Goal: Information Seeking & Learning: Learn about a topic

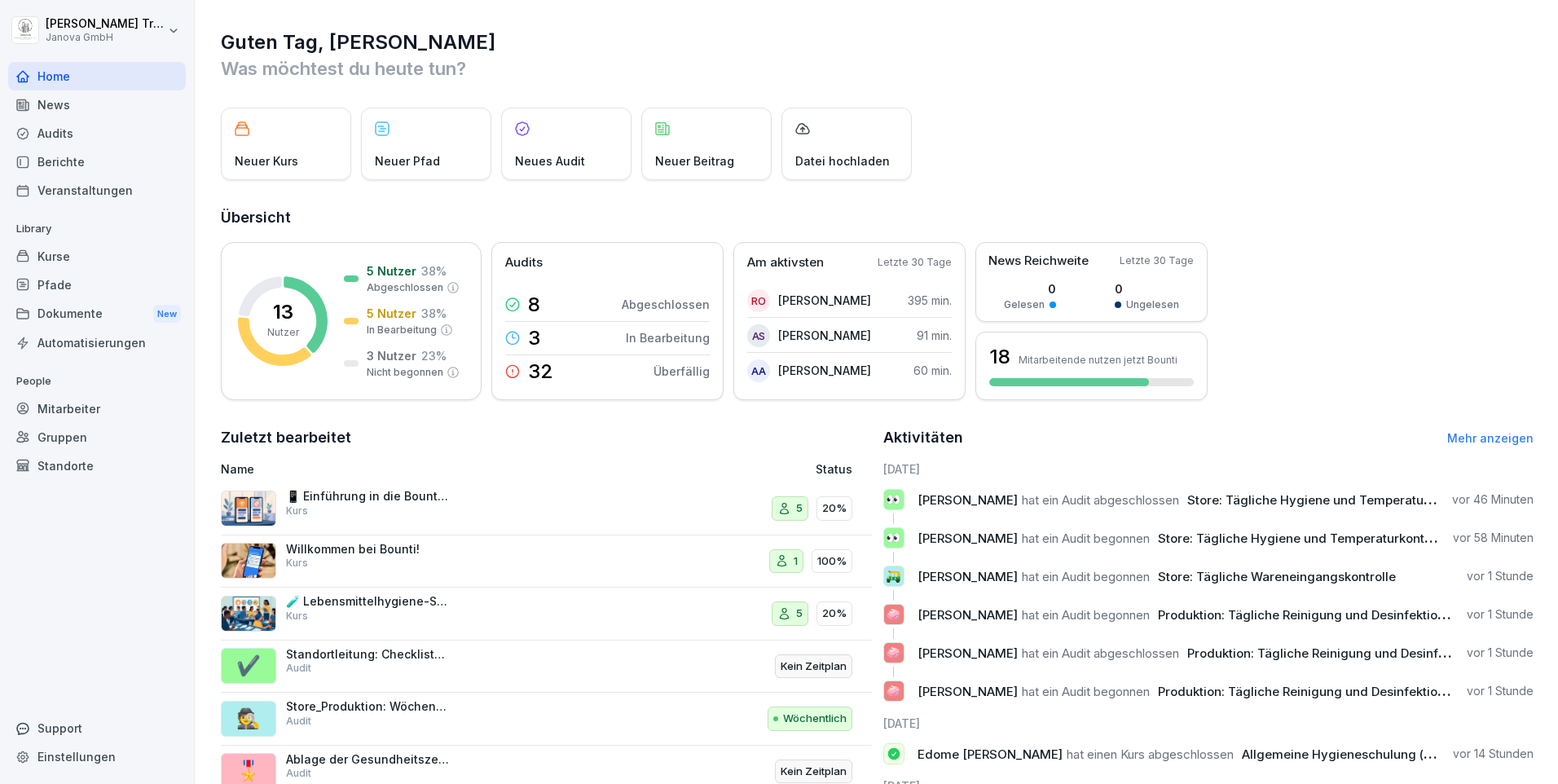
click at [75, 136] on div "Audits" at bounding box center [97, 133] width 178 height 29
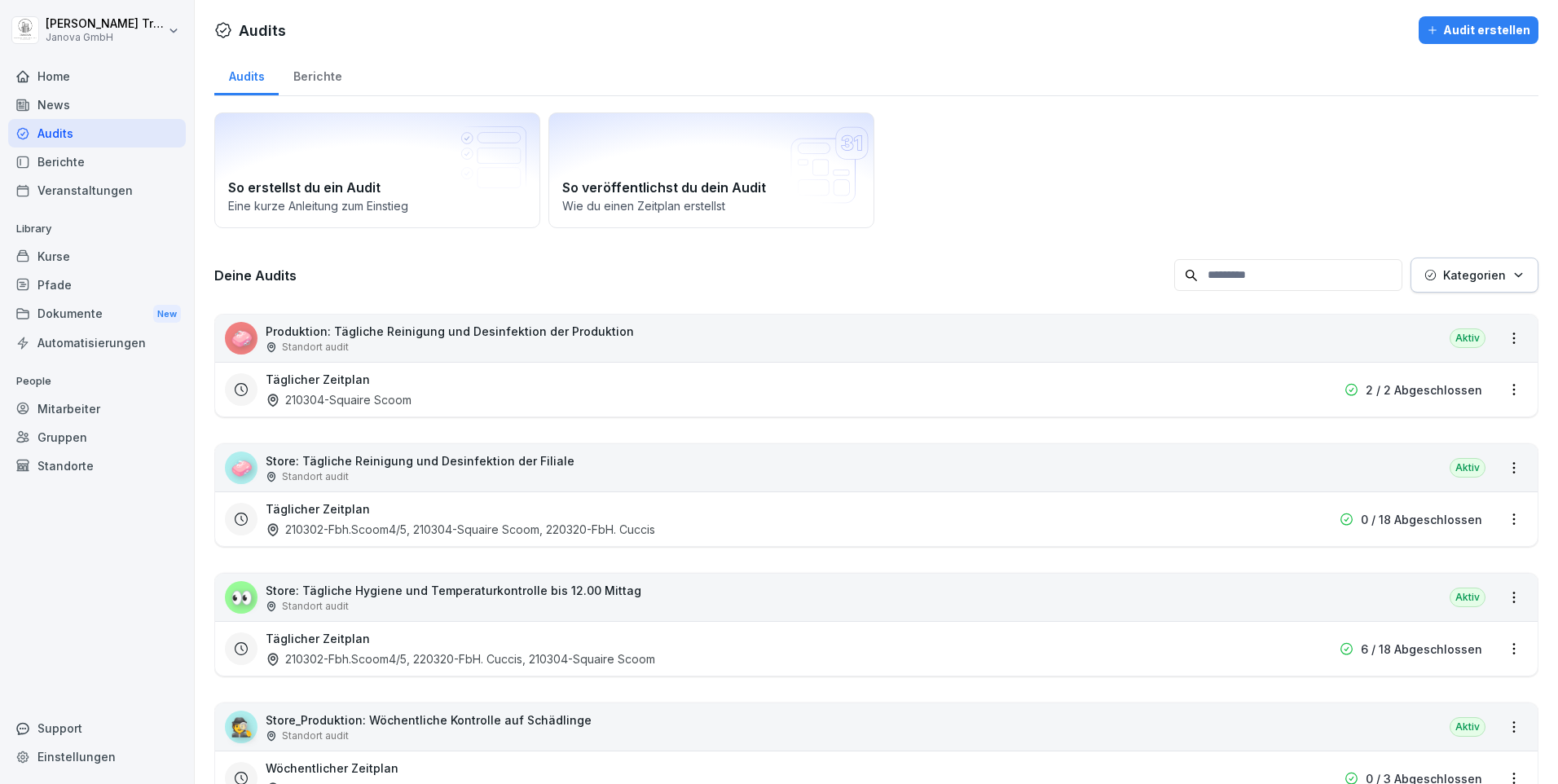
click at [59, 165] on div "Berichte" at bounding box center [97, 162] width 178 height 29
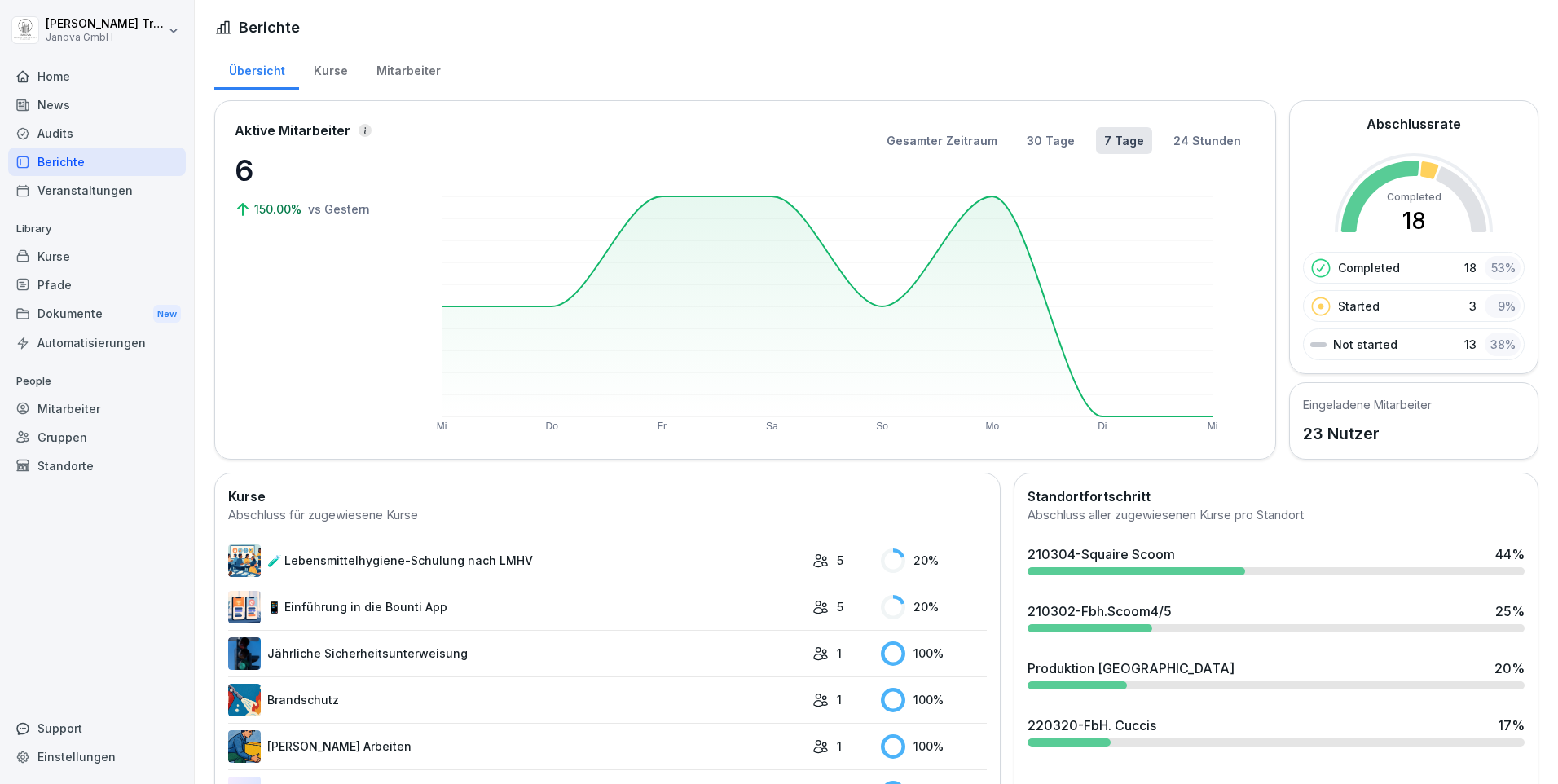
click at [331, 74] on div "Kurse" at bounding box center [331, 69] width 63 height 42
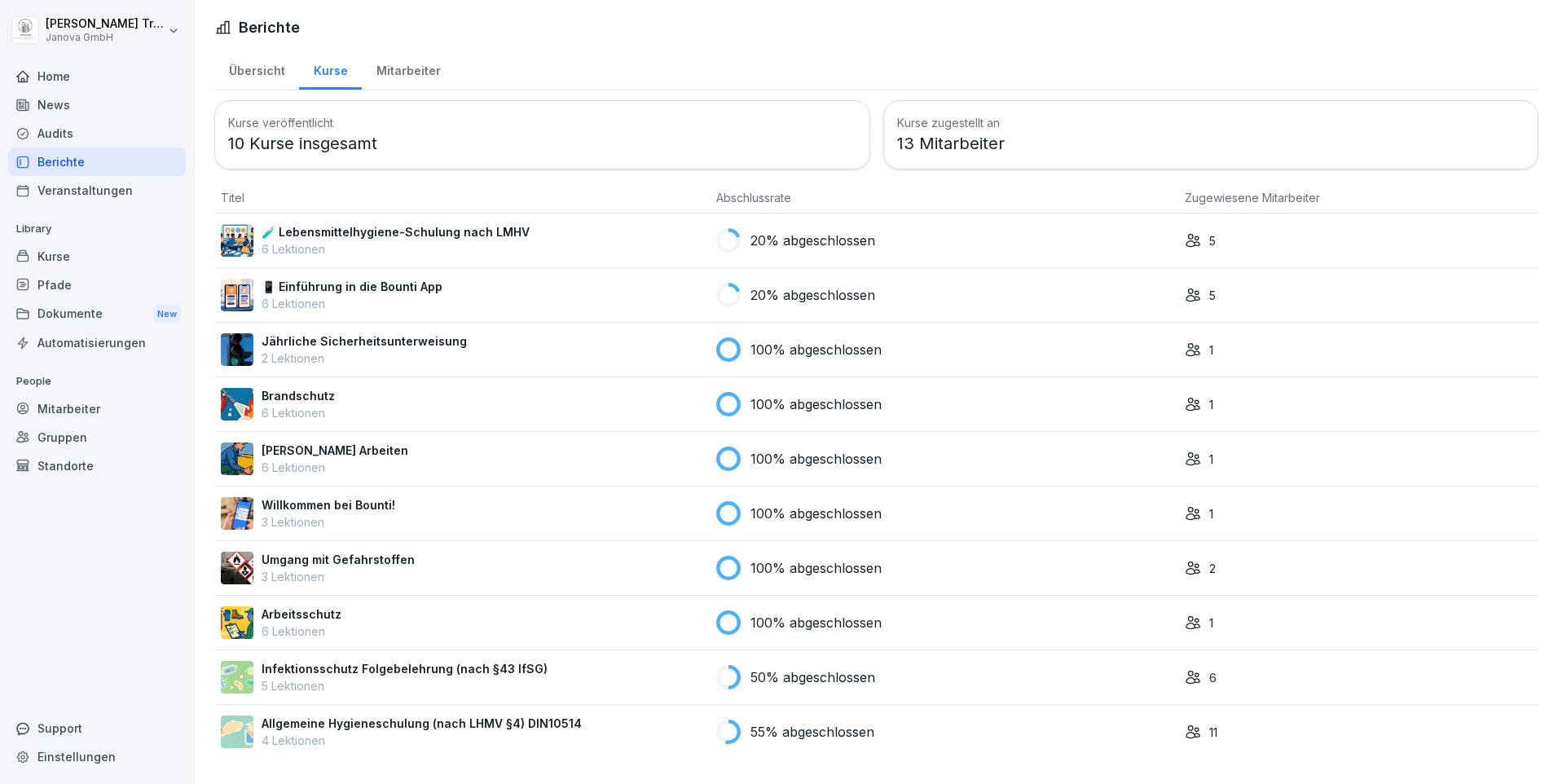
click at [259, 61] on div "Übersicht" at bounding box center [257, 69] width 85 height 42
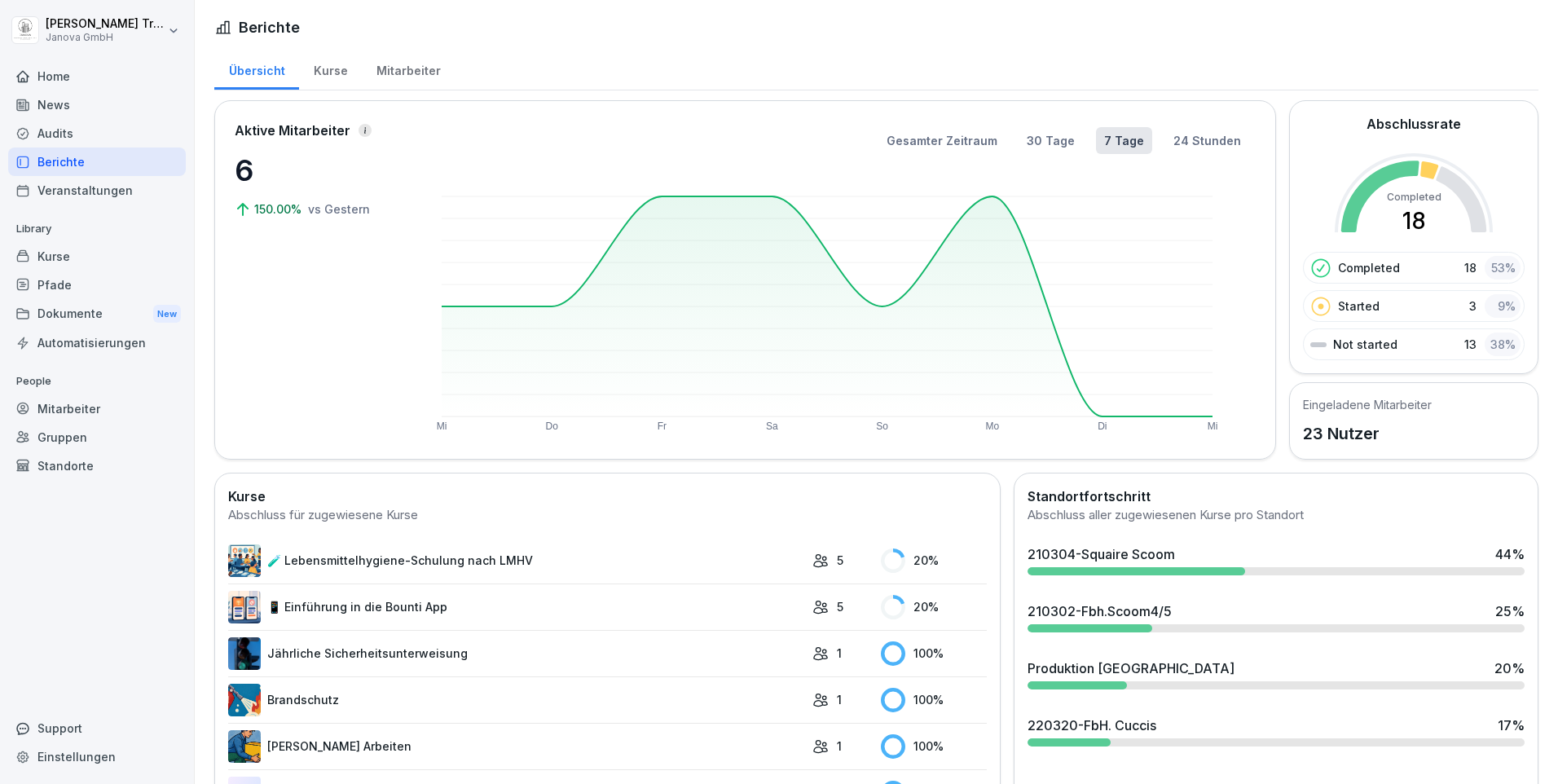
click at [64, 133] on div "Audits" at bounding box center [97, 133] width 178 height 29
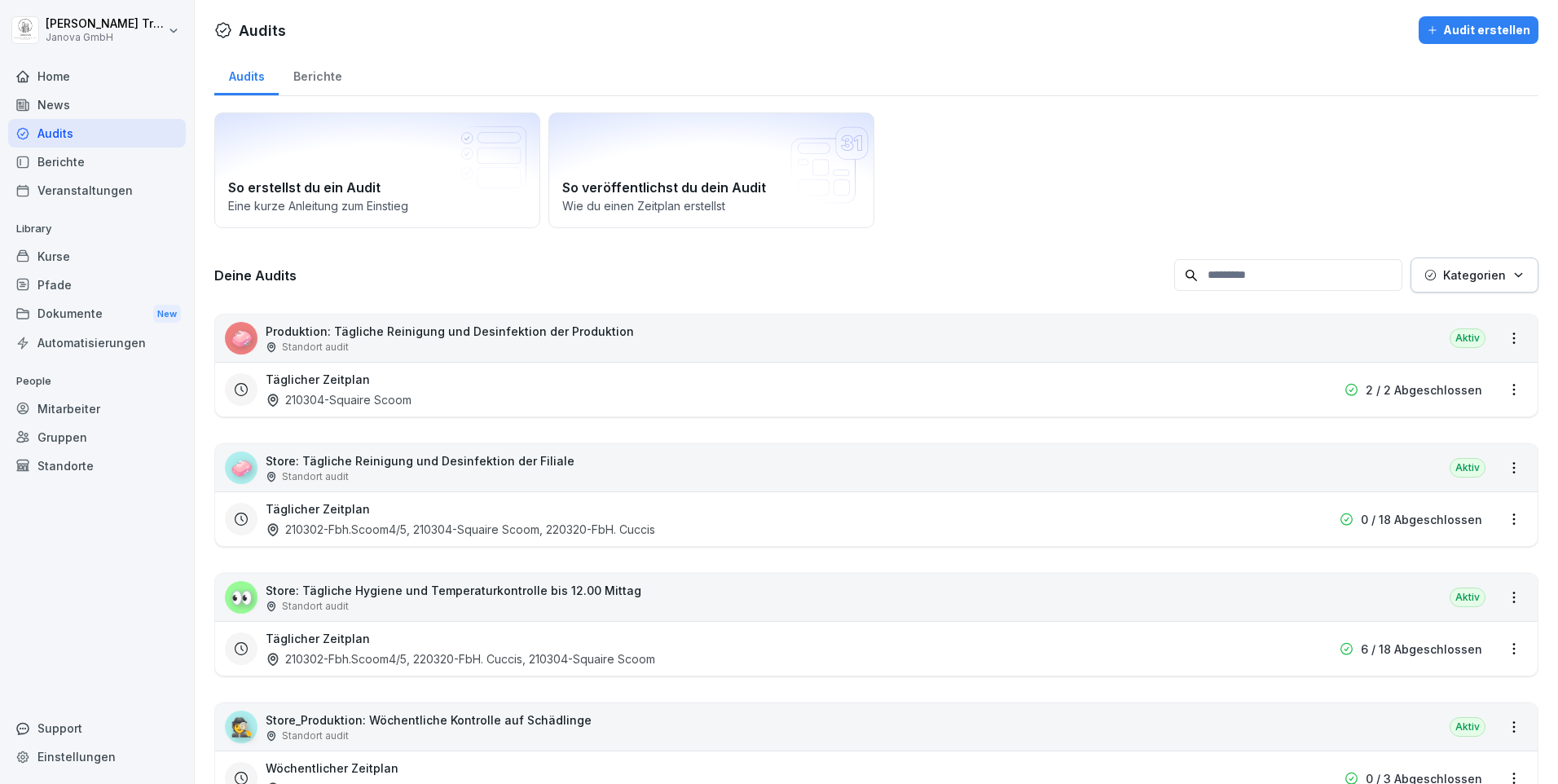
click at [316, 75] on div "Berichte" at bounding box center [317, 74] width 77 height 42
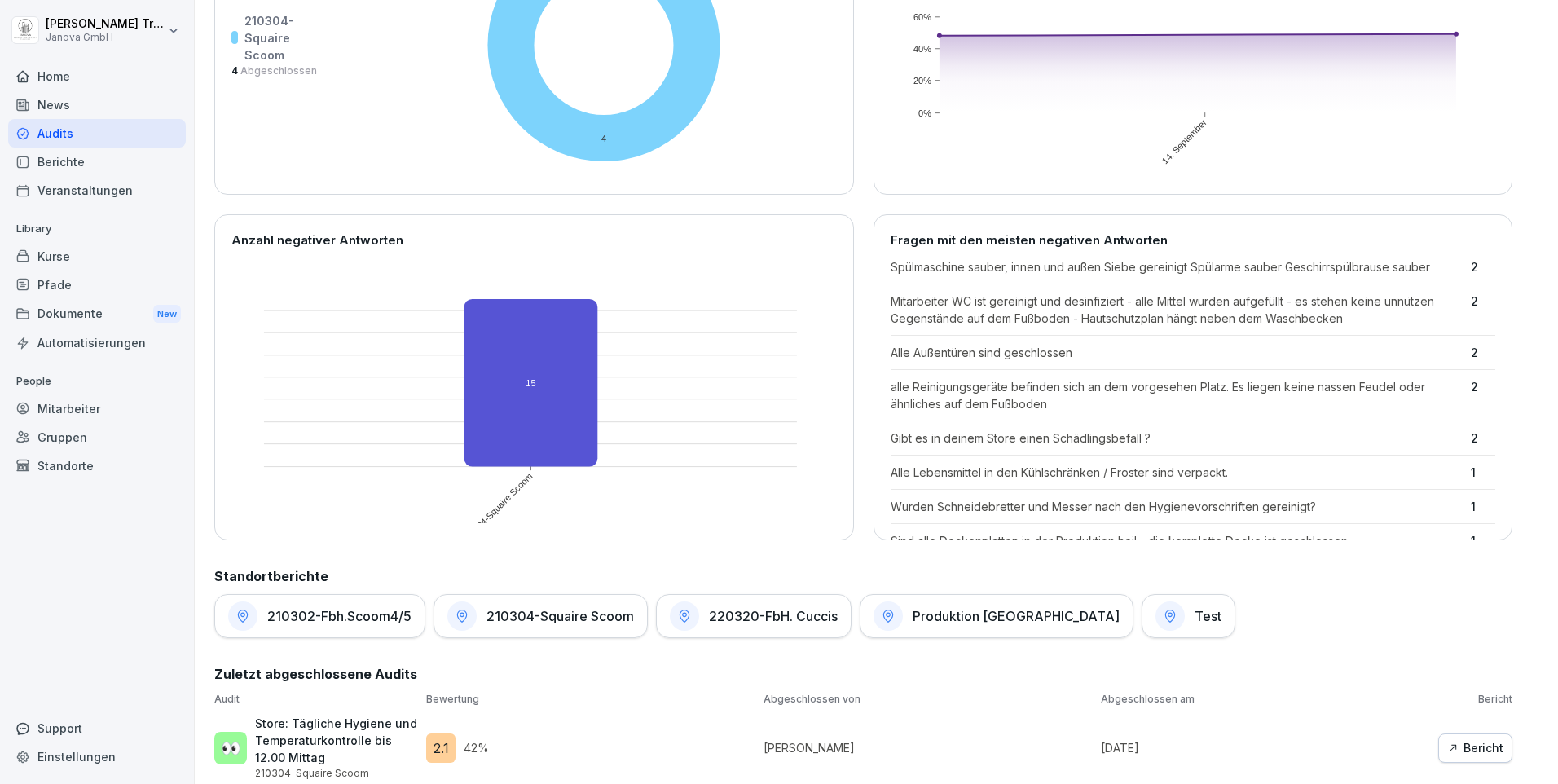
scroll to position [197, 0]
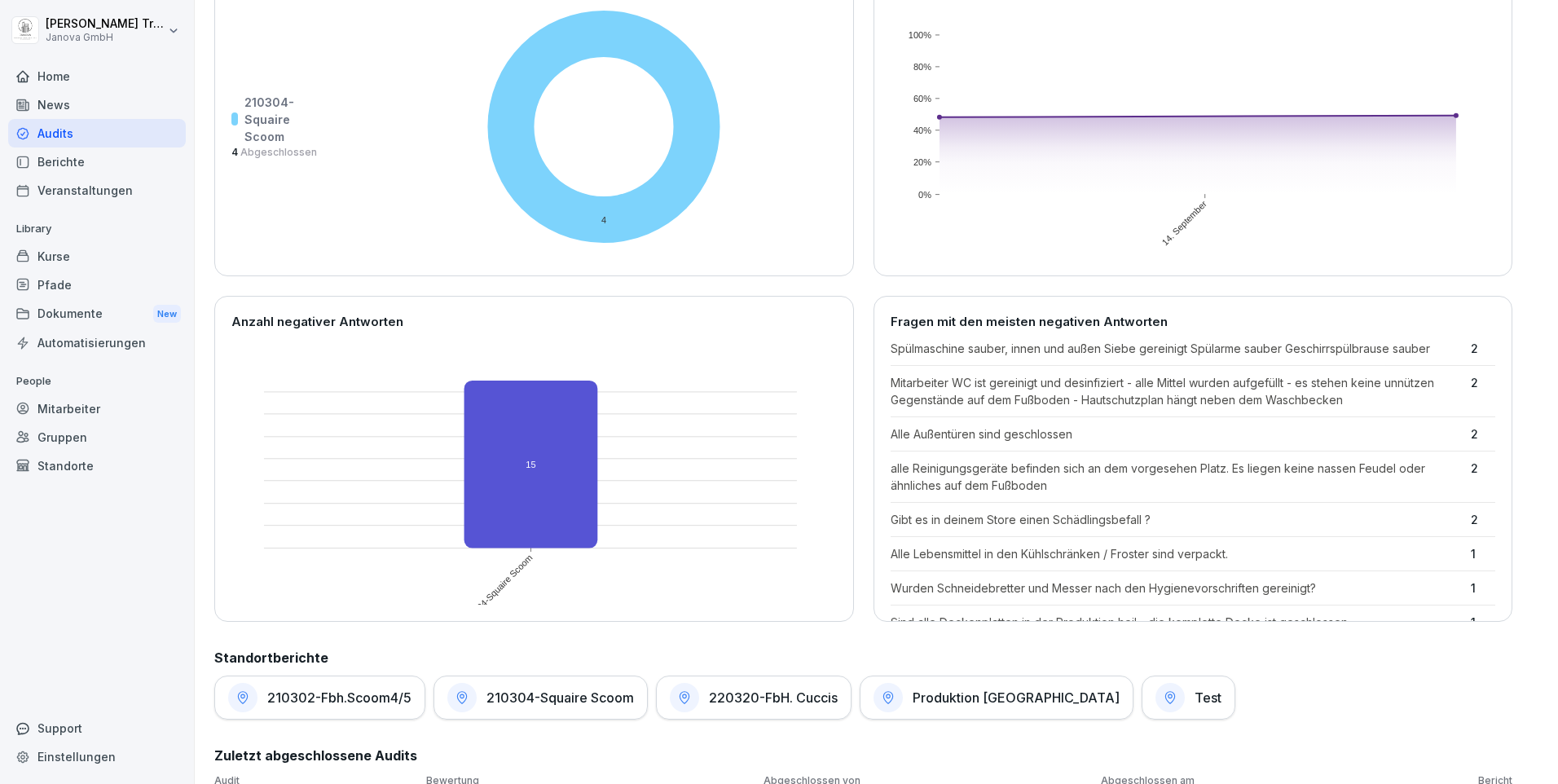
click at [68, 259] on div "Kurse" at bounding box center [97, 256] width 178 height 29
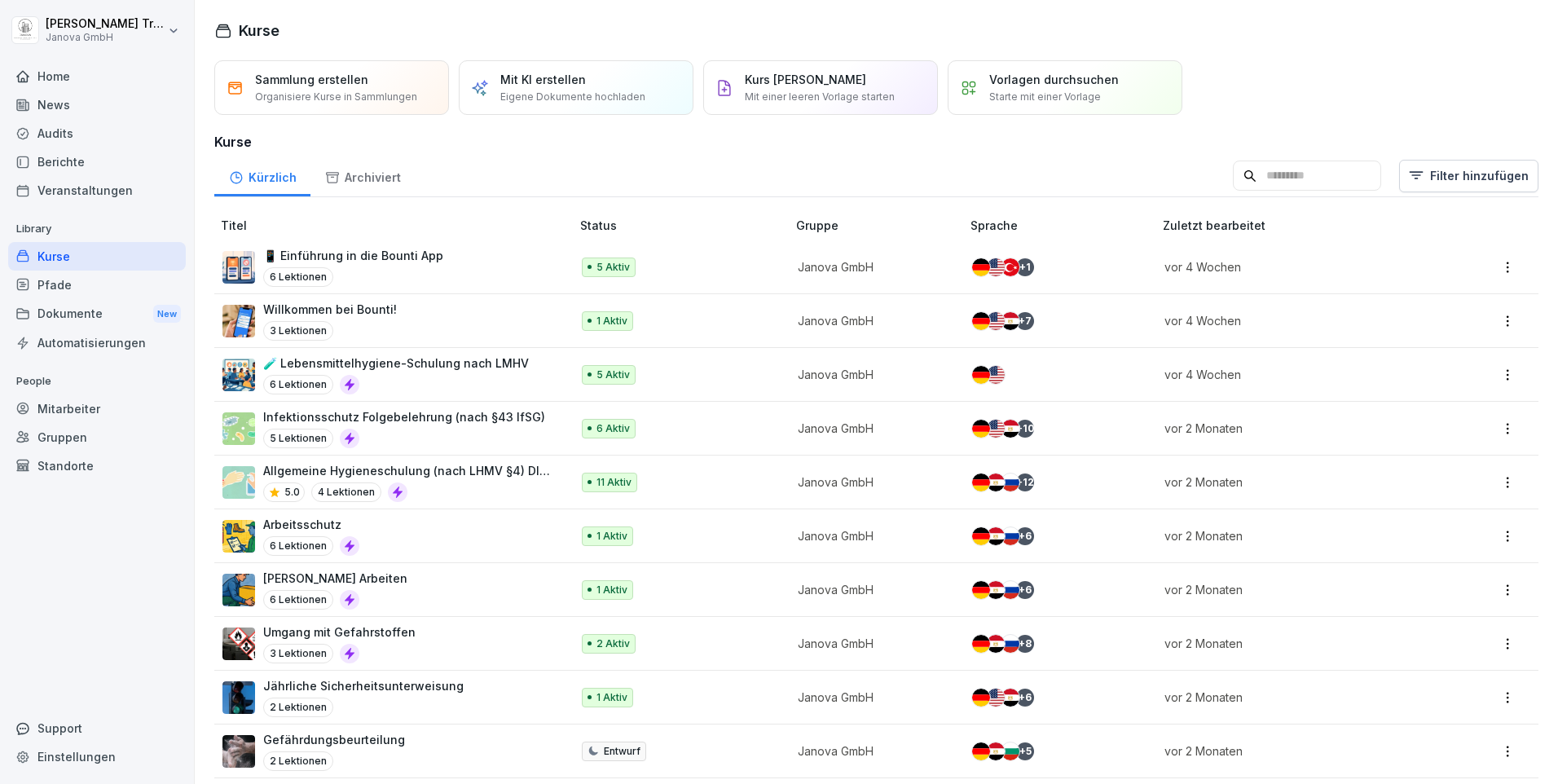
click at [53, 164] on div "Berichte" at bounding box center [97, 162] width 178 height 29
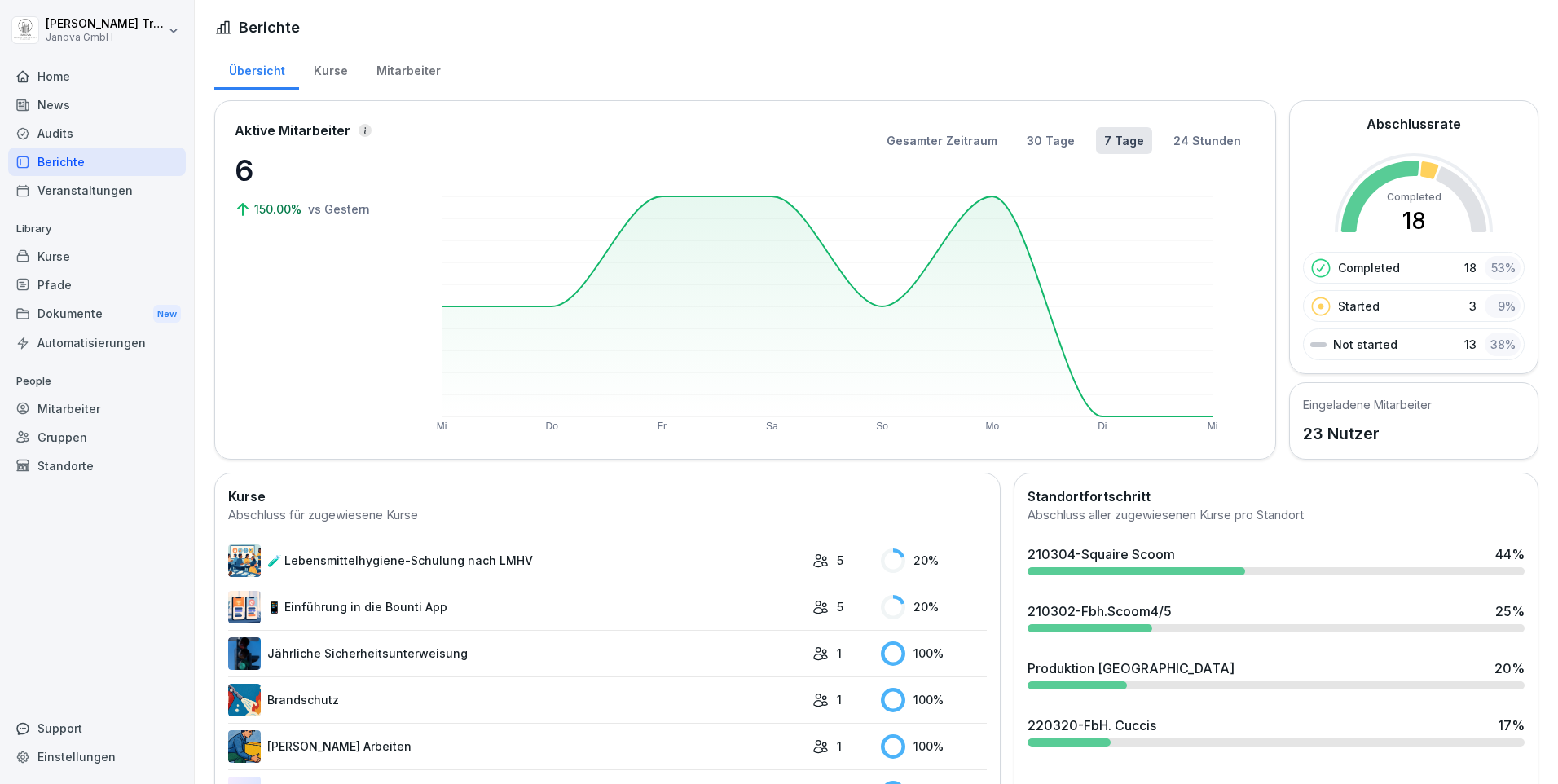
click at [341, 67] on div "Kurse" at bounding box center [331, 69] width 63 height 42
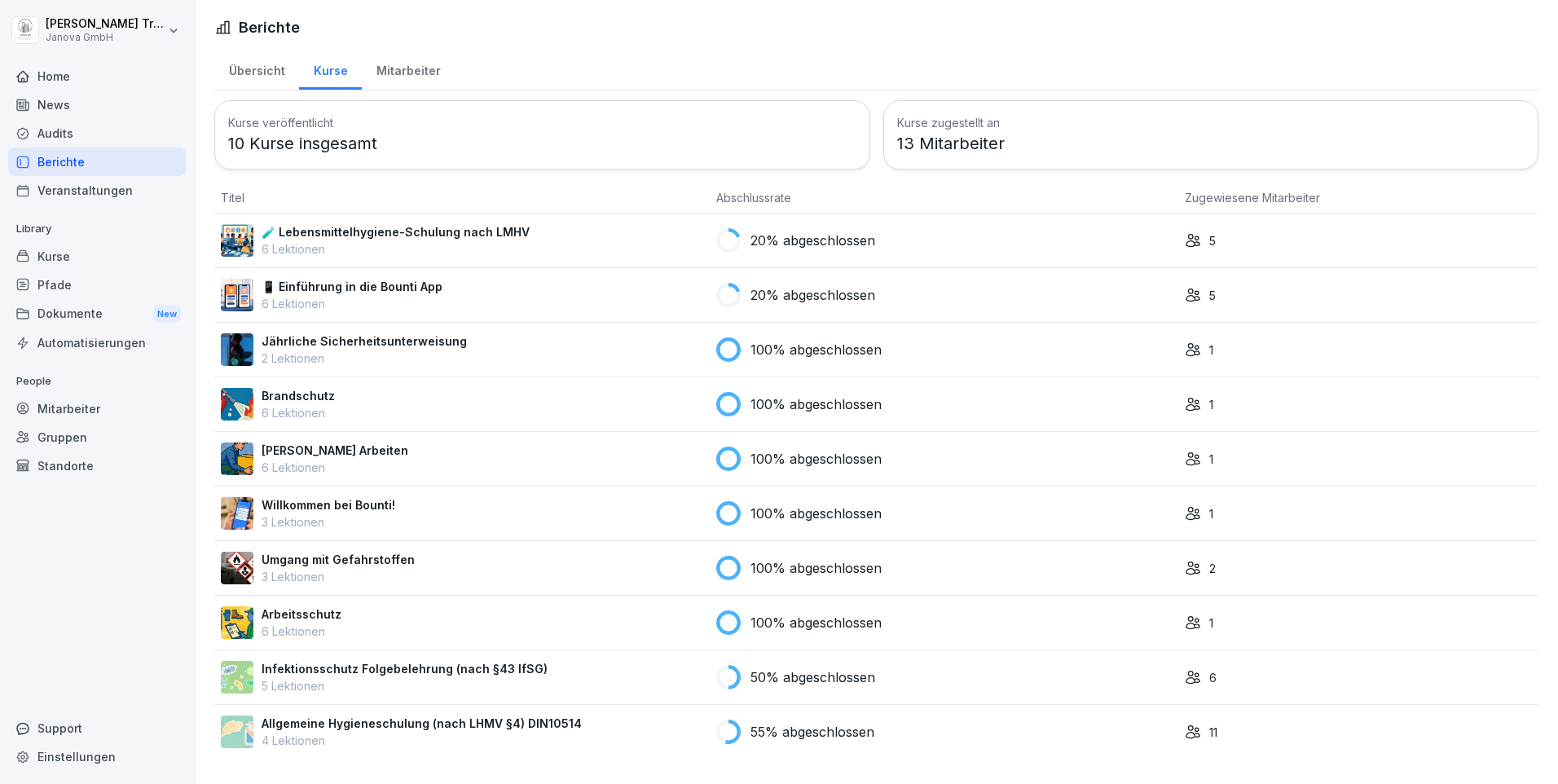
click at [53, 79] on div "Home" at bounding box center [97, 76] width 178 height 29
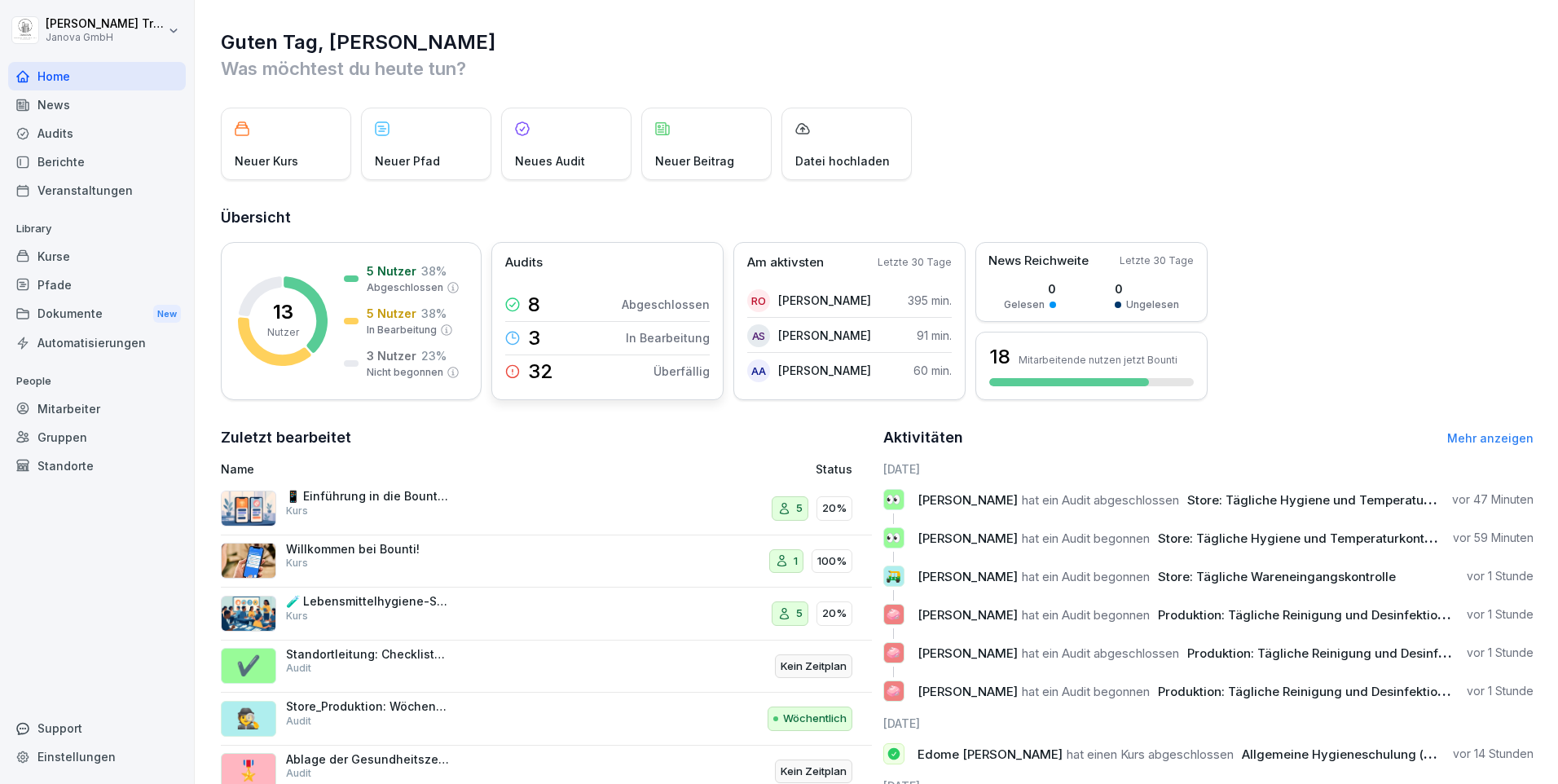
click at [682, 370] on p "Überfällig" at bounding box center [682, 371] width 56 height 17
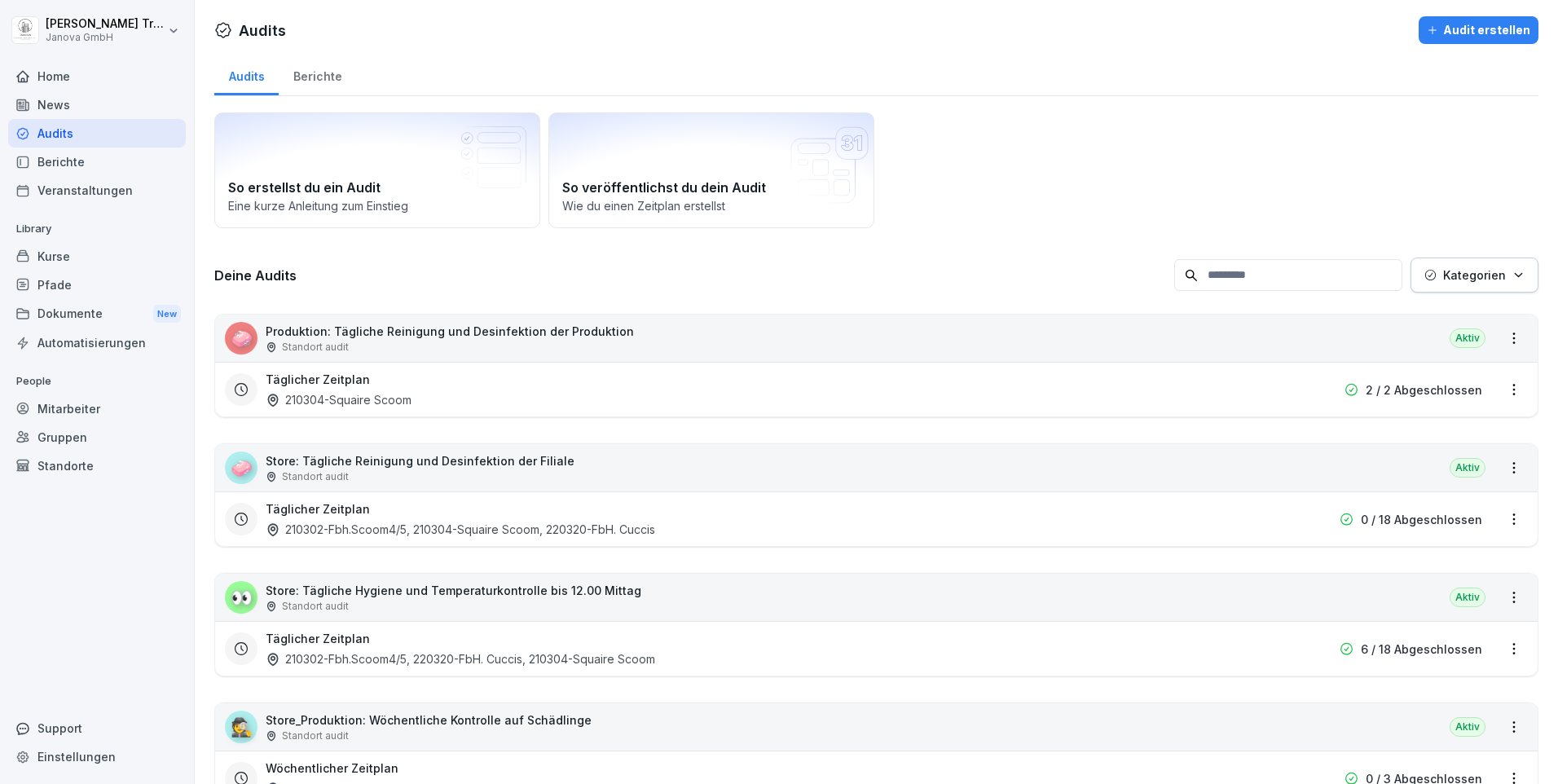
click at [331, 79] on div "Berichte" at bounding box center [317, 74] width 77 height 42
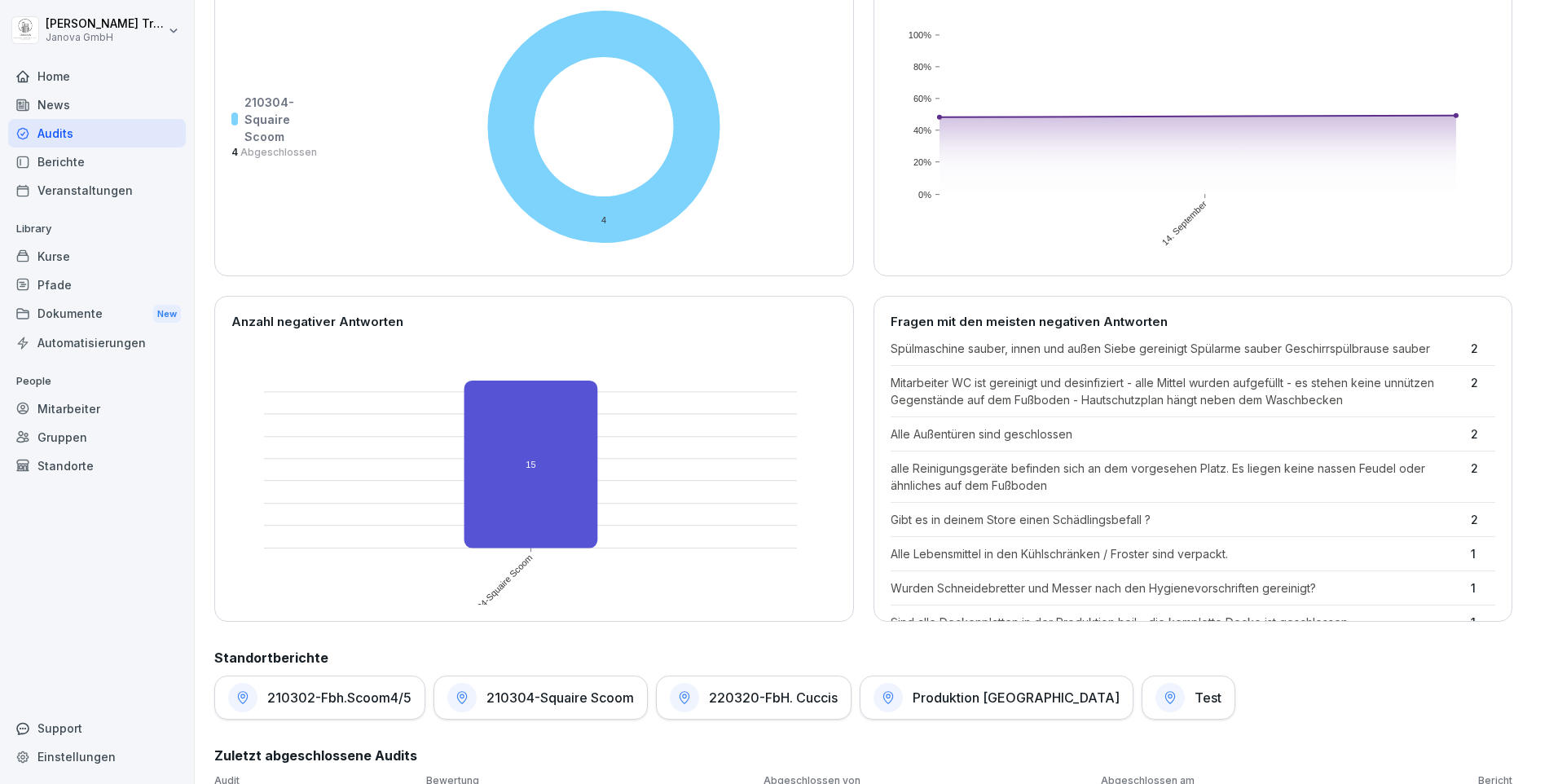
scroll to position [523, 0]
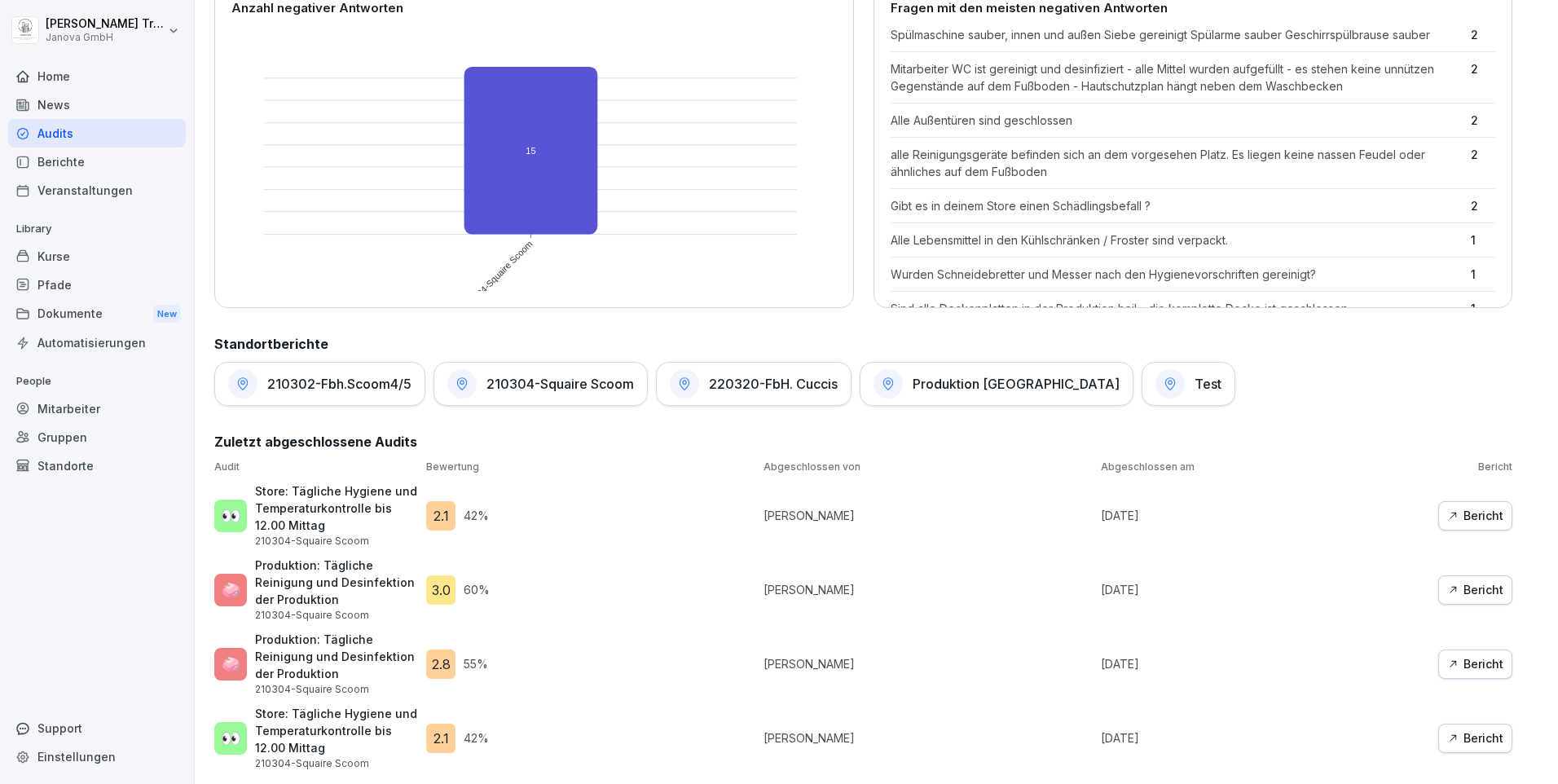
click at [55, 159] on div "Berichte" at bounding box center [97, 162] width 178 height 29
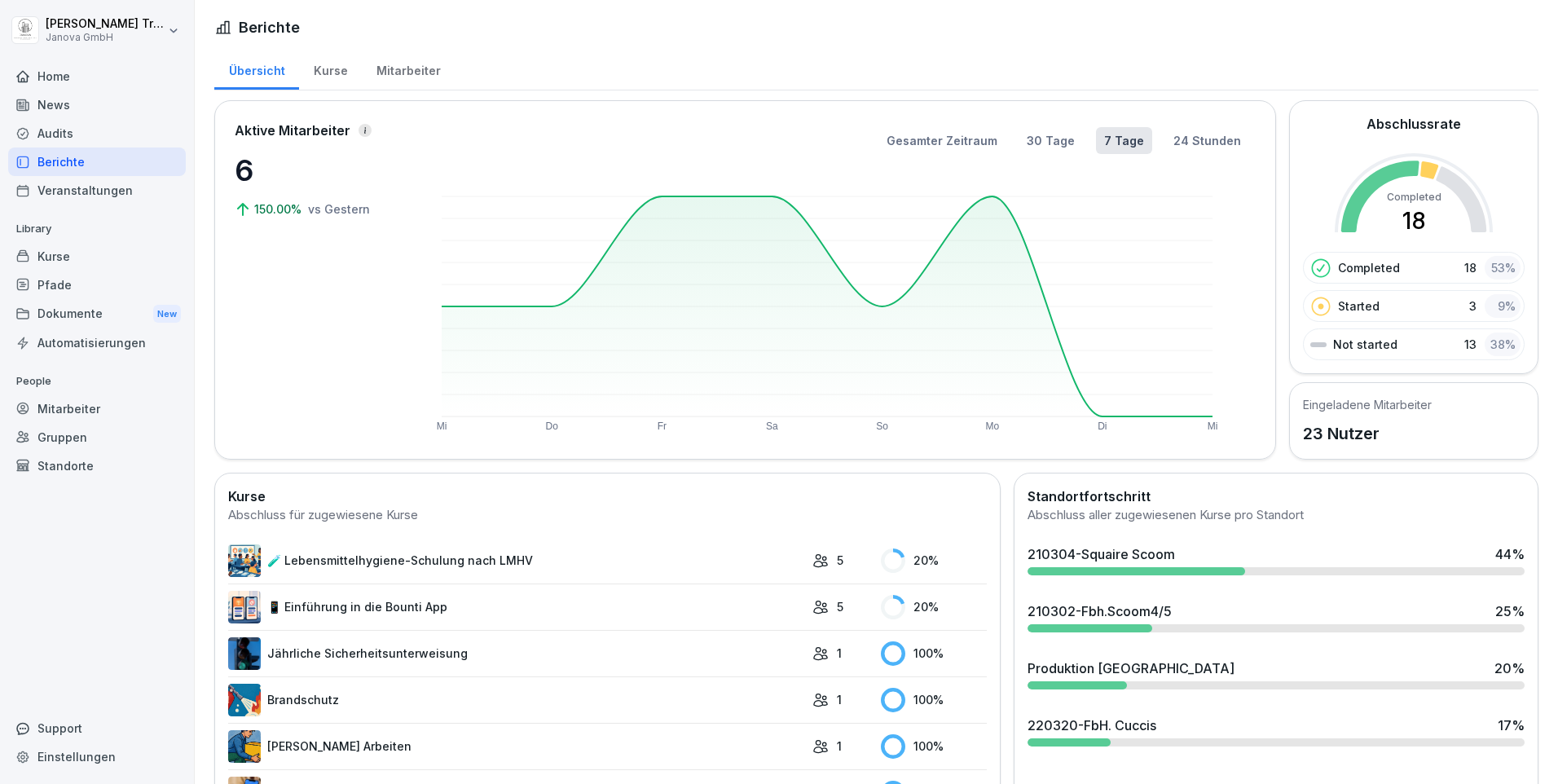
click at [47, 309] on div "Dokumente New" at bounding box center [97, 314] width 178 height 31
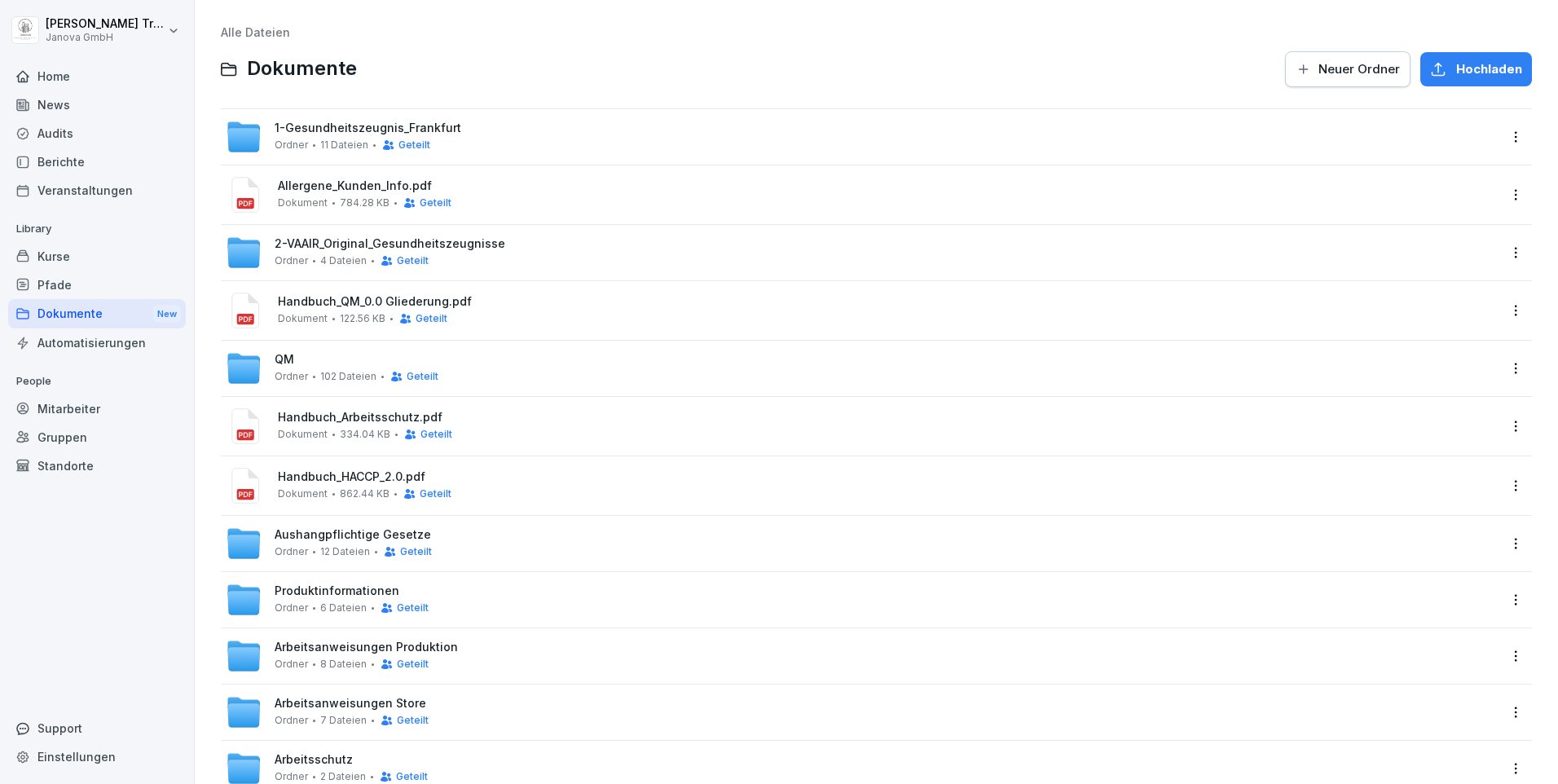
click at [424, 120] on div "1-Gesundheitszeugnis_Frankfurt Ordner 11 Dateien Geteilt" at bounding box center [861, 136] width 1271 height 36
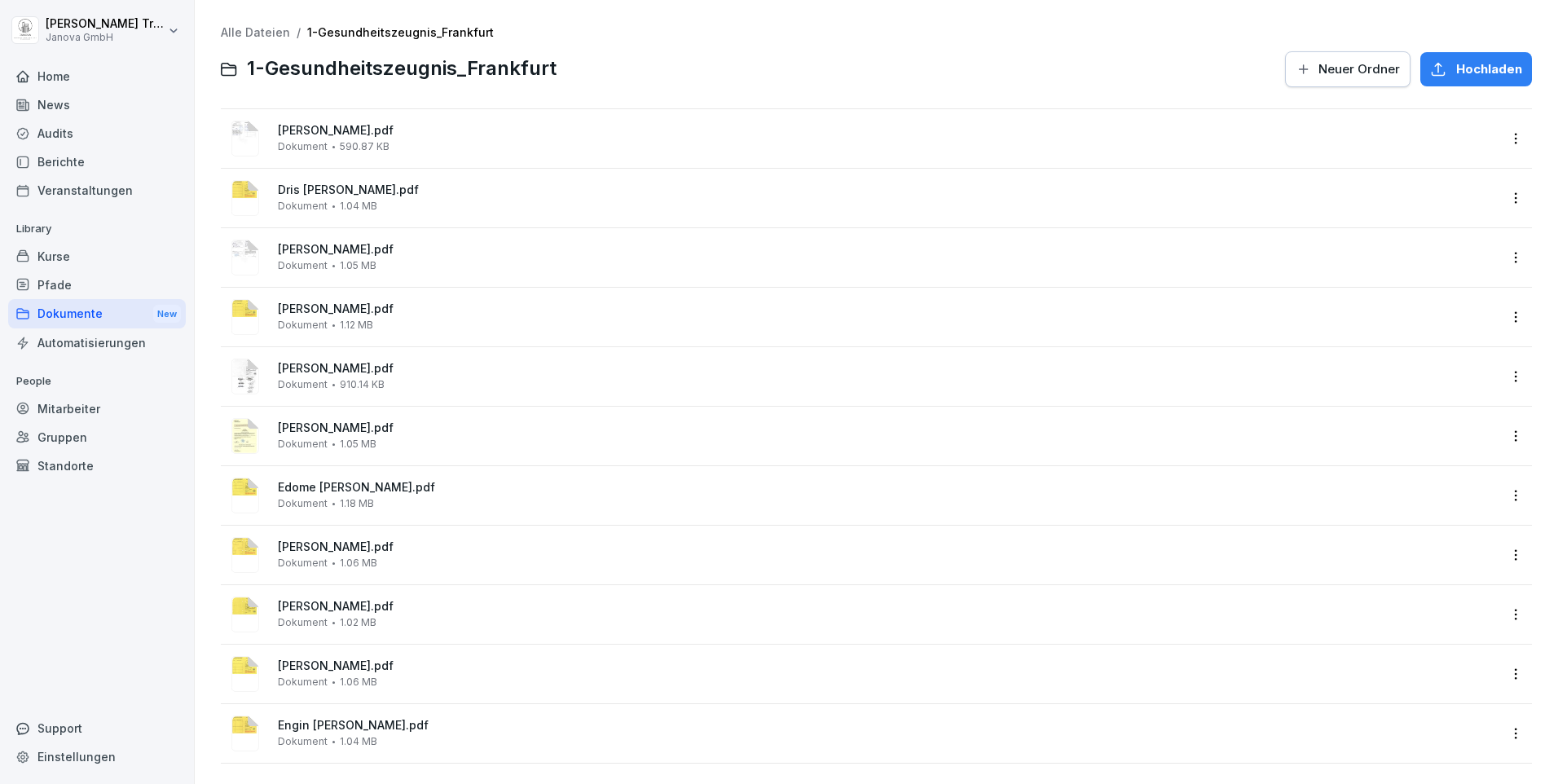
scroll to position [18, 0]
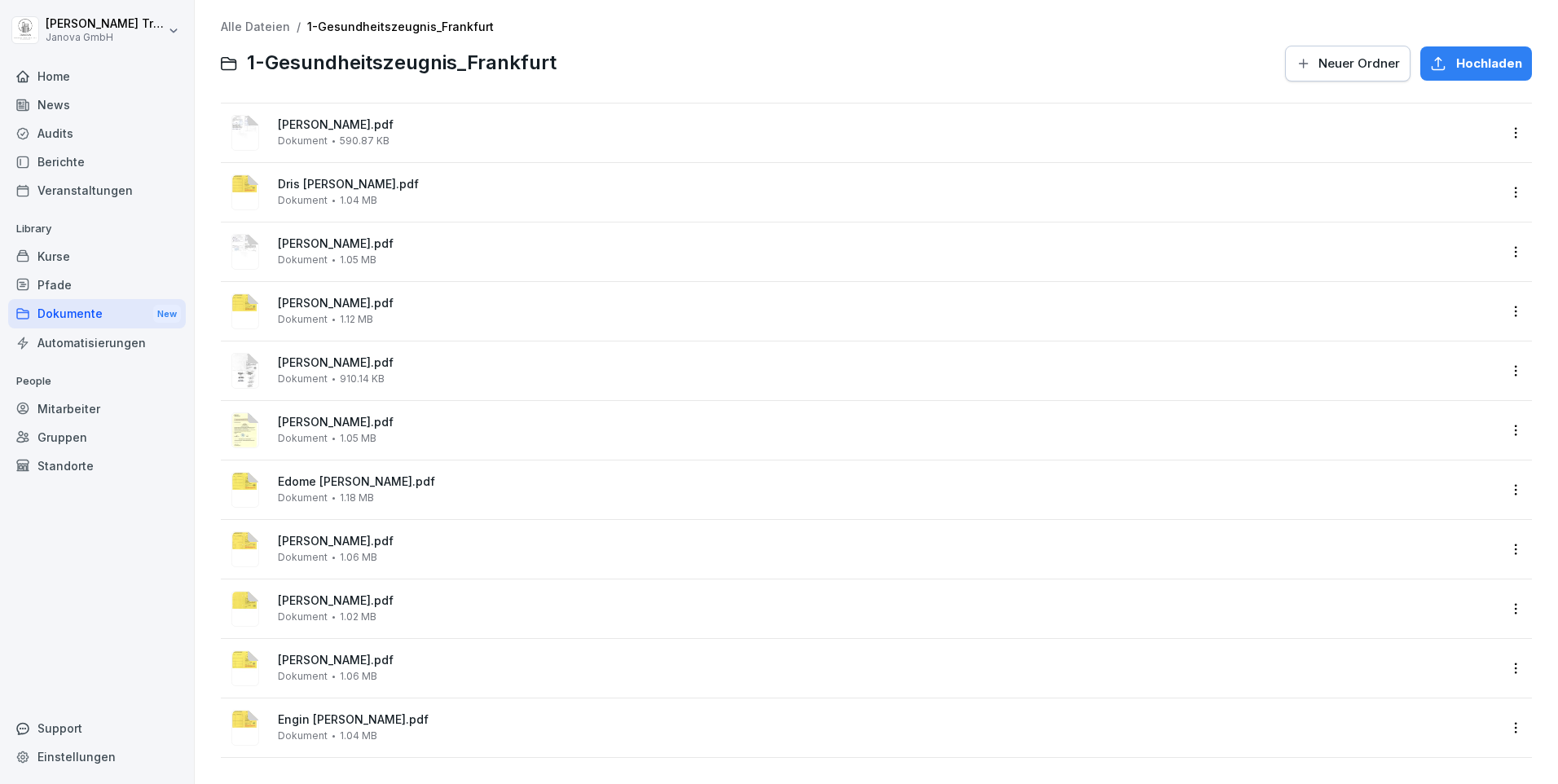
click at [353, 297] on span "Arzu Feyzullova.pdf" at bounding box center [888, 303] width 1220 height 14
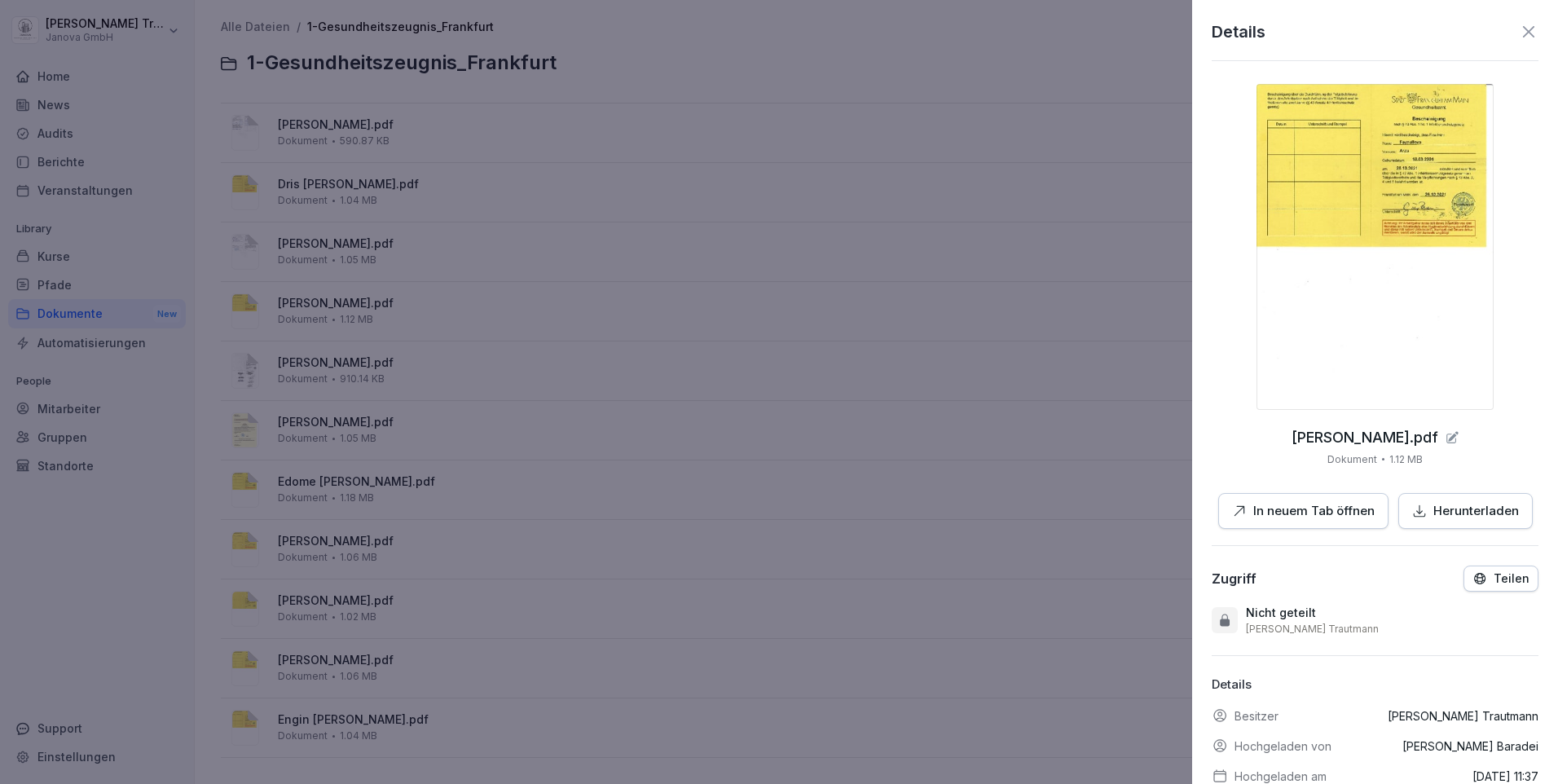
click at [1322, 516] on p "In neuem Tab öffnen" at bounding box center [1313, 511] width 121 height 19
click at [906, 221] on div at bounding box center [779, 392] width 1558 height 784
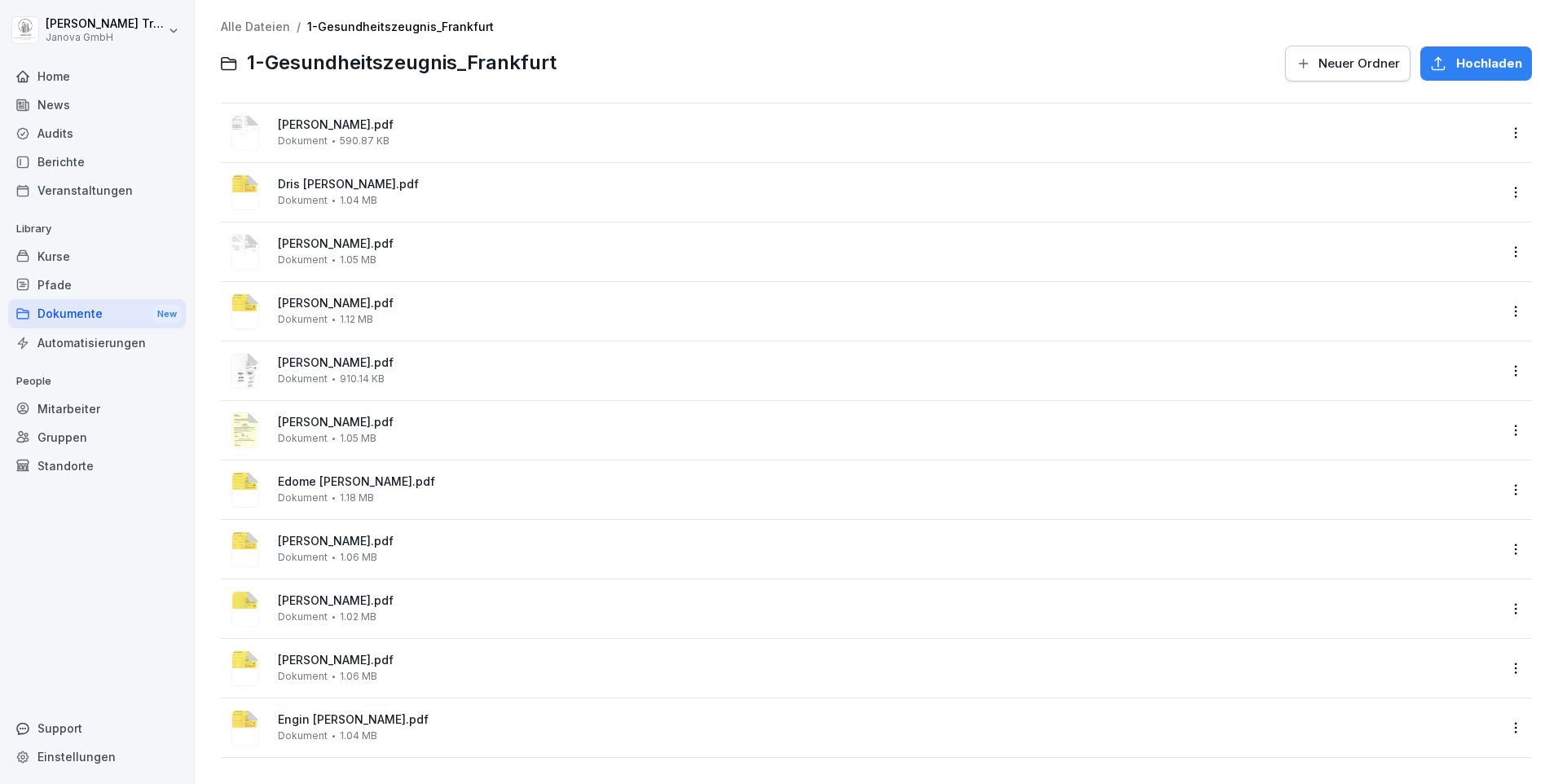
click at [346, 356] on span "Ana Grama.pdf" at bounding box center [888, 363] width 1220 height 14
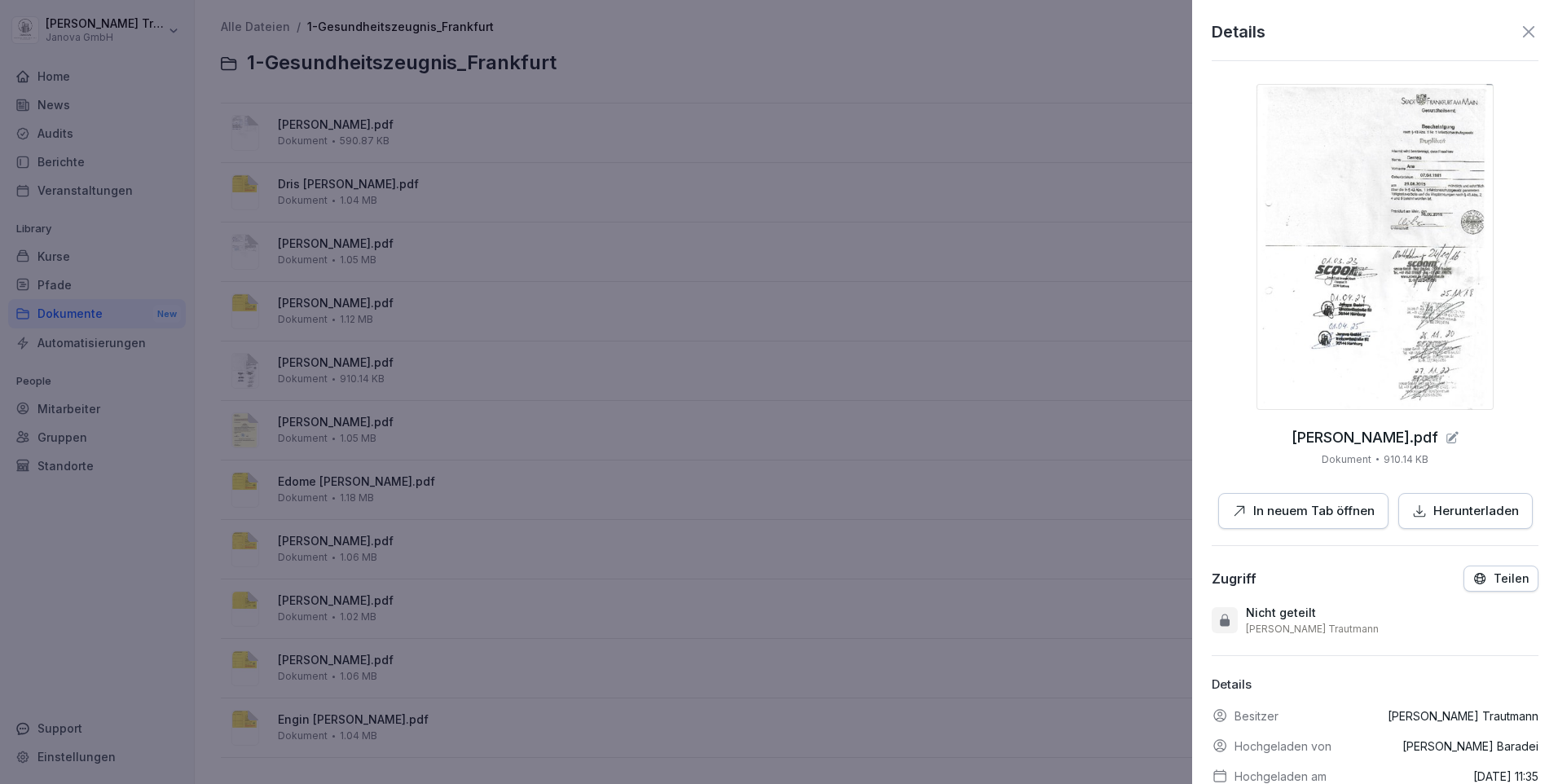
click at [1522, 25] on icon at bounding box center [1528, 31] width 19 height 19
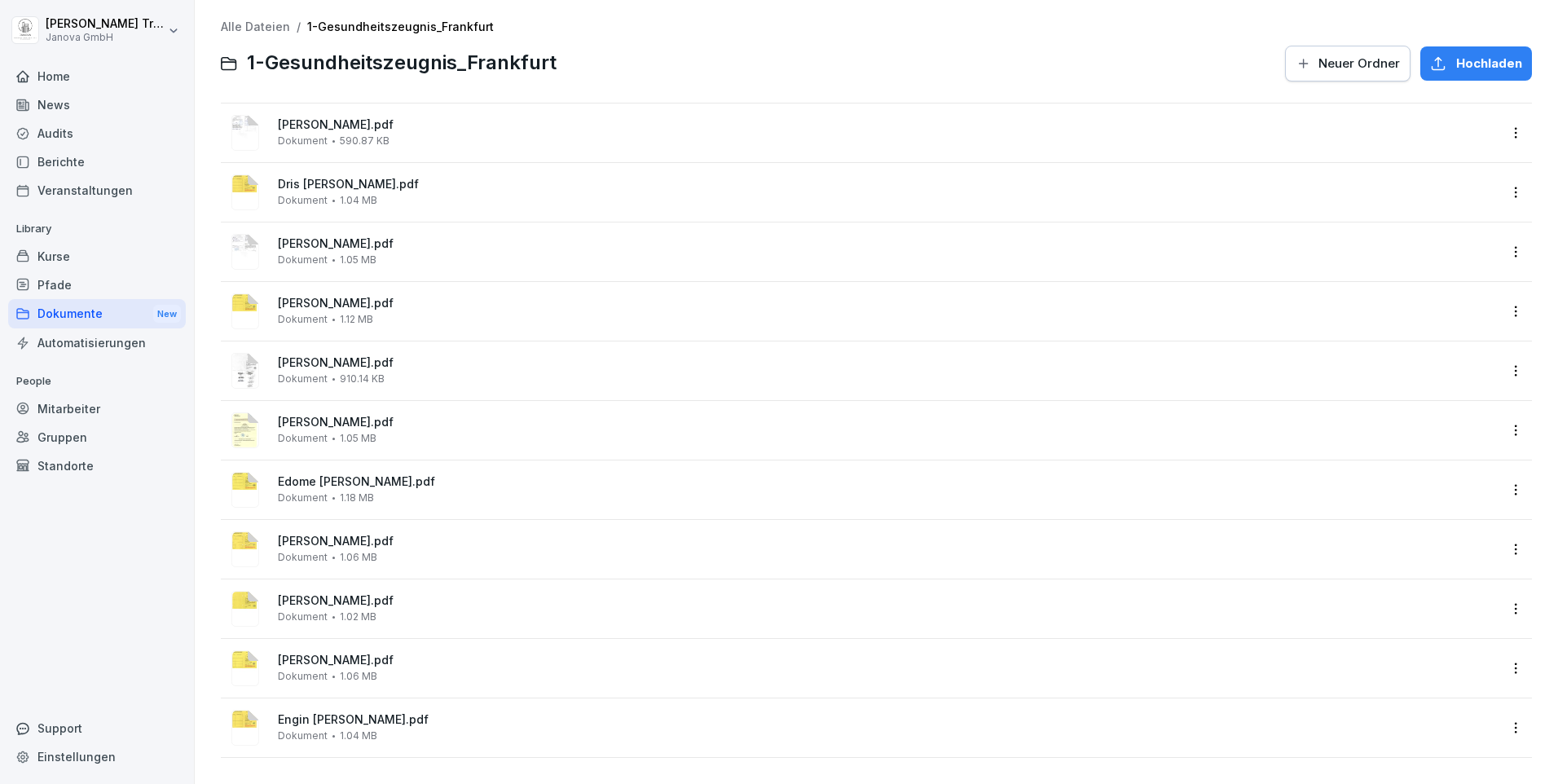
click at [336, 535] on span "Rita Osag.pdf" at bounding box center [888, 542] width 1220 height 14
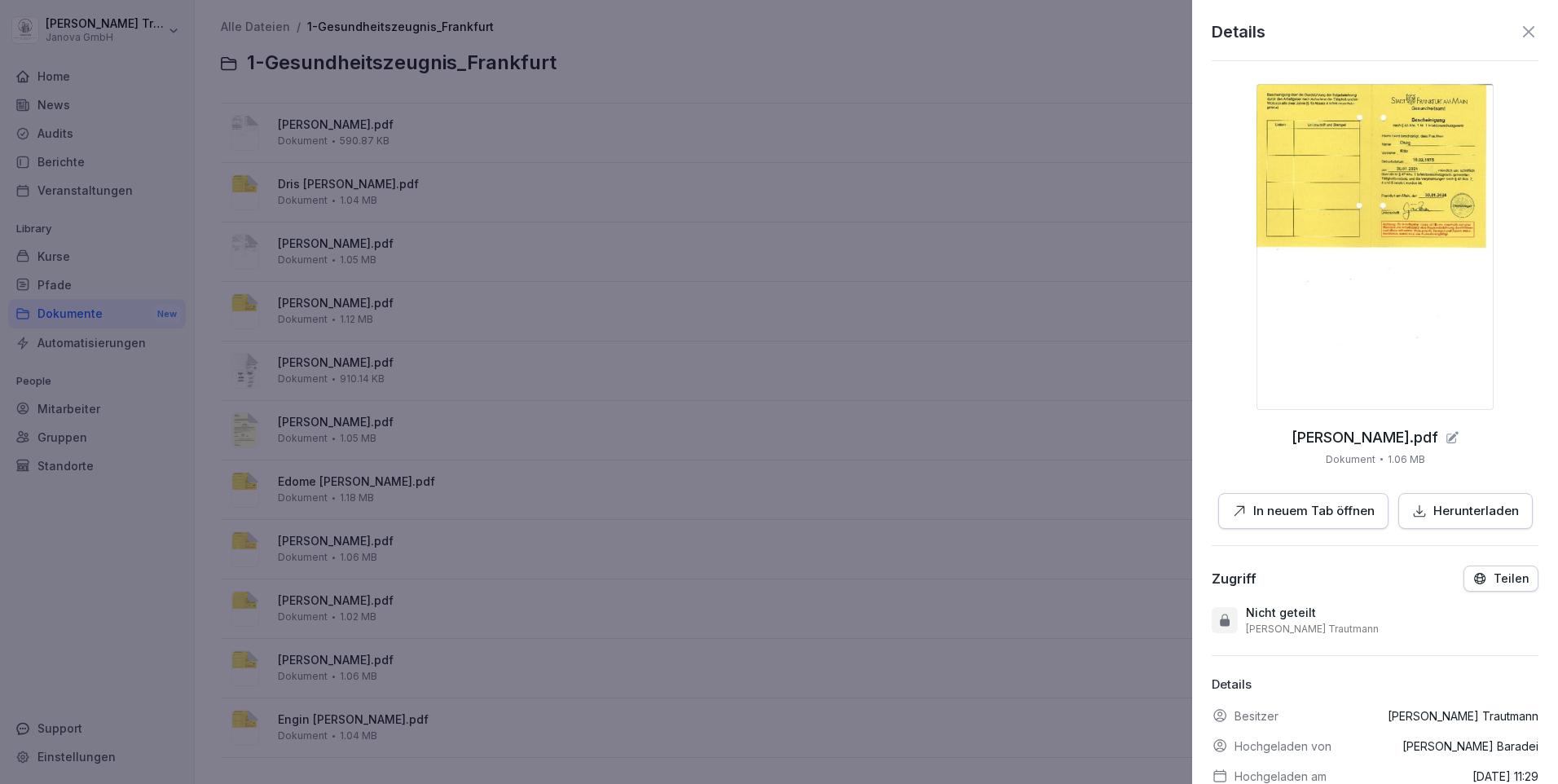
click at [1519, 29] on icon at bounding box center [1528, 31] width 19 height 19
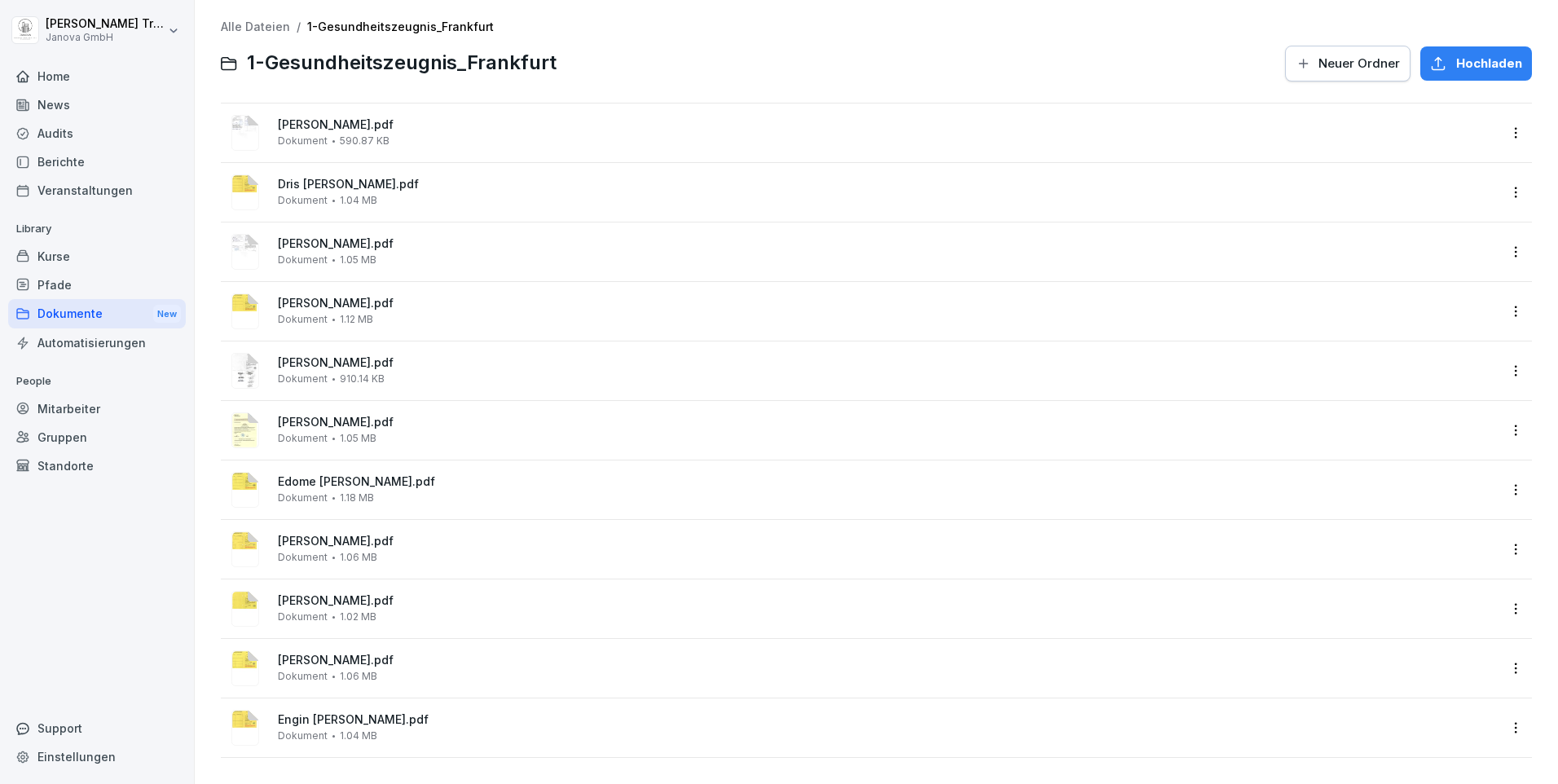
click at [42, 153] on div "Berichte" at bounding box center [97, 162] width 178 height 29
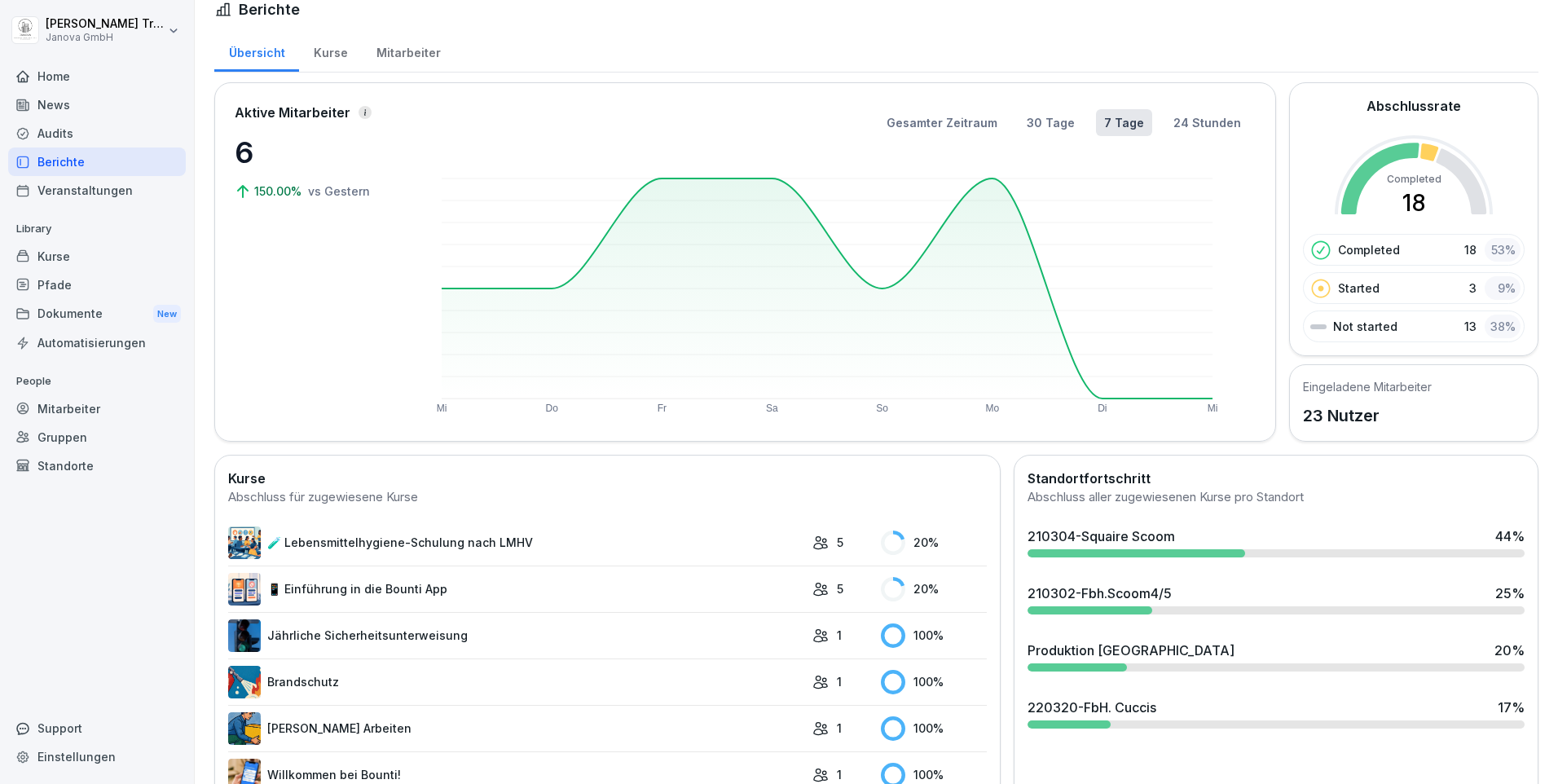
click at [440, 548] on link "🧪 Lebensmittelhygiene-Schulung nach LMHV" at bounding box center [516, 542] width 576 height 32
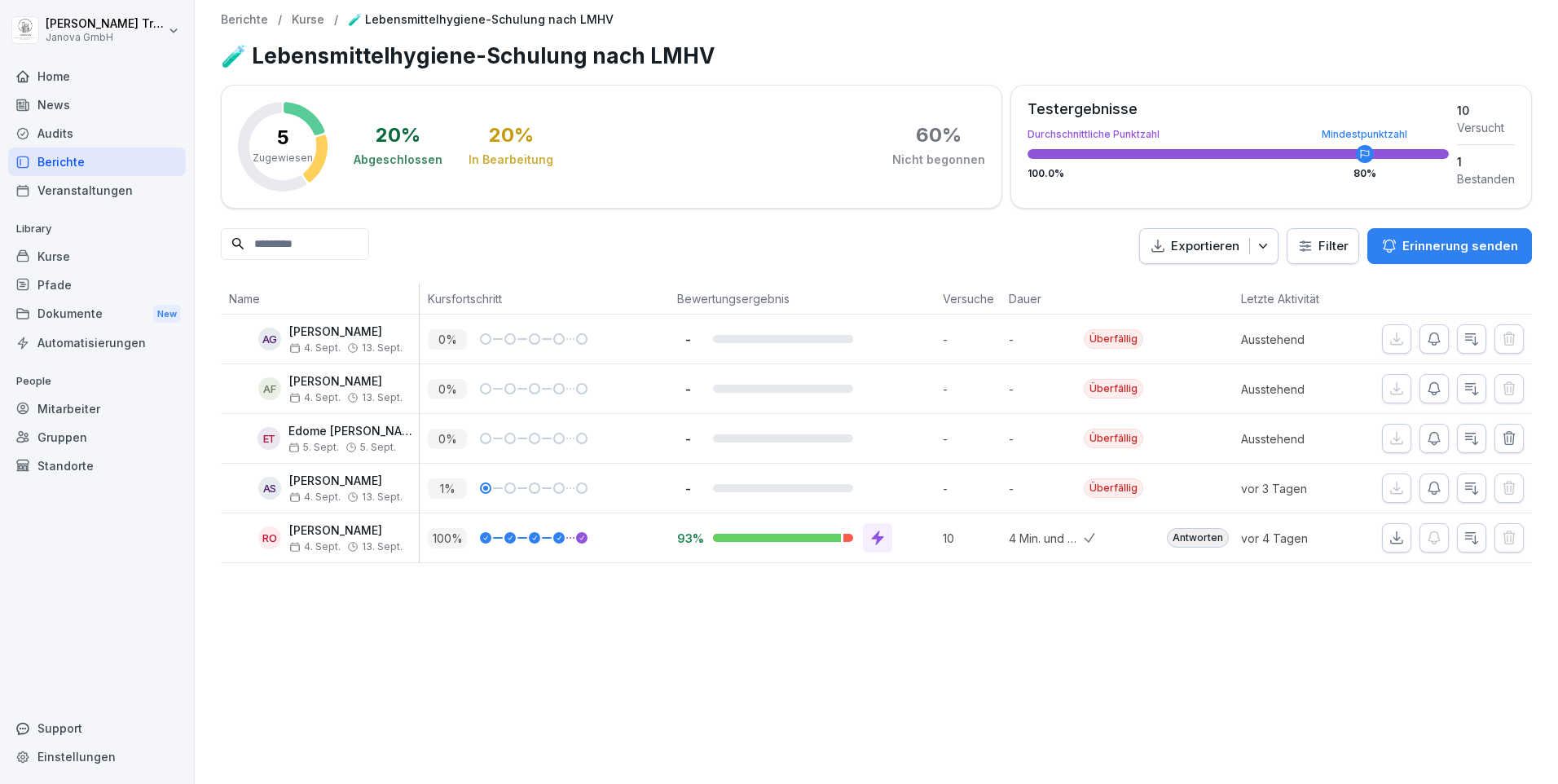
click at [69, 134] on div "Audits" at bounding box center [97, 133] width 178 height 29
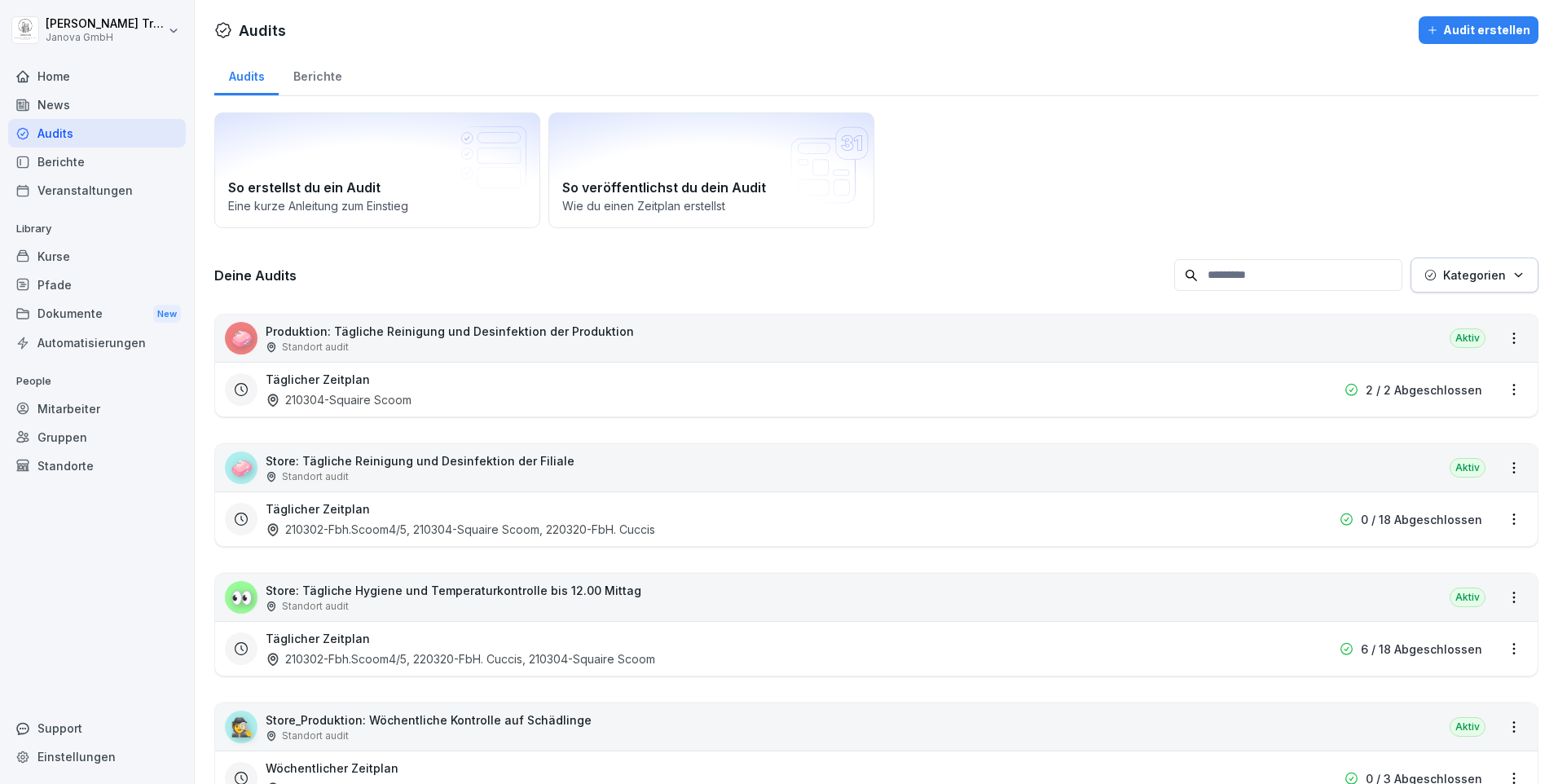
click at [59, 255] on div "Kurse" at bounding box center [97, 256] width 178 height 29
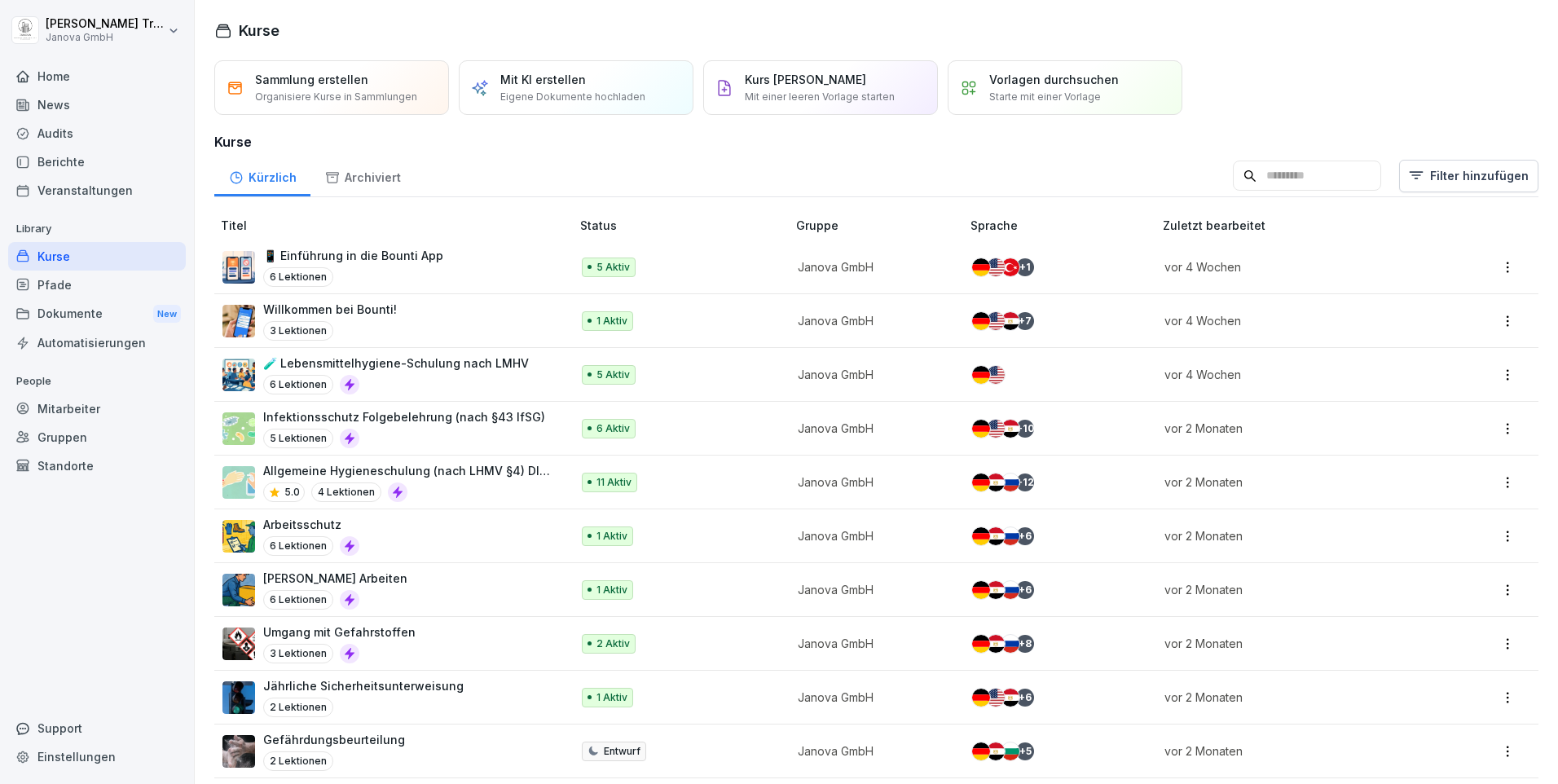
click at [455, 415] on p "Infektionsschutz Folgebelehrung (nach §43 IfSG)" at bounding box center [403, 417] width 282 height 17
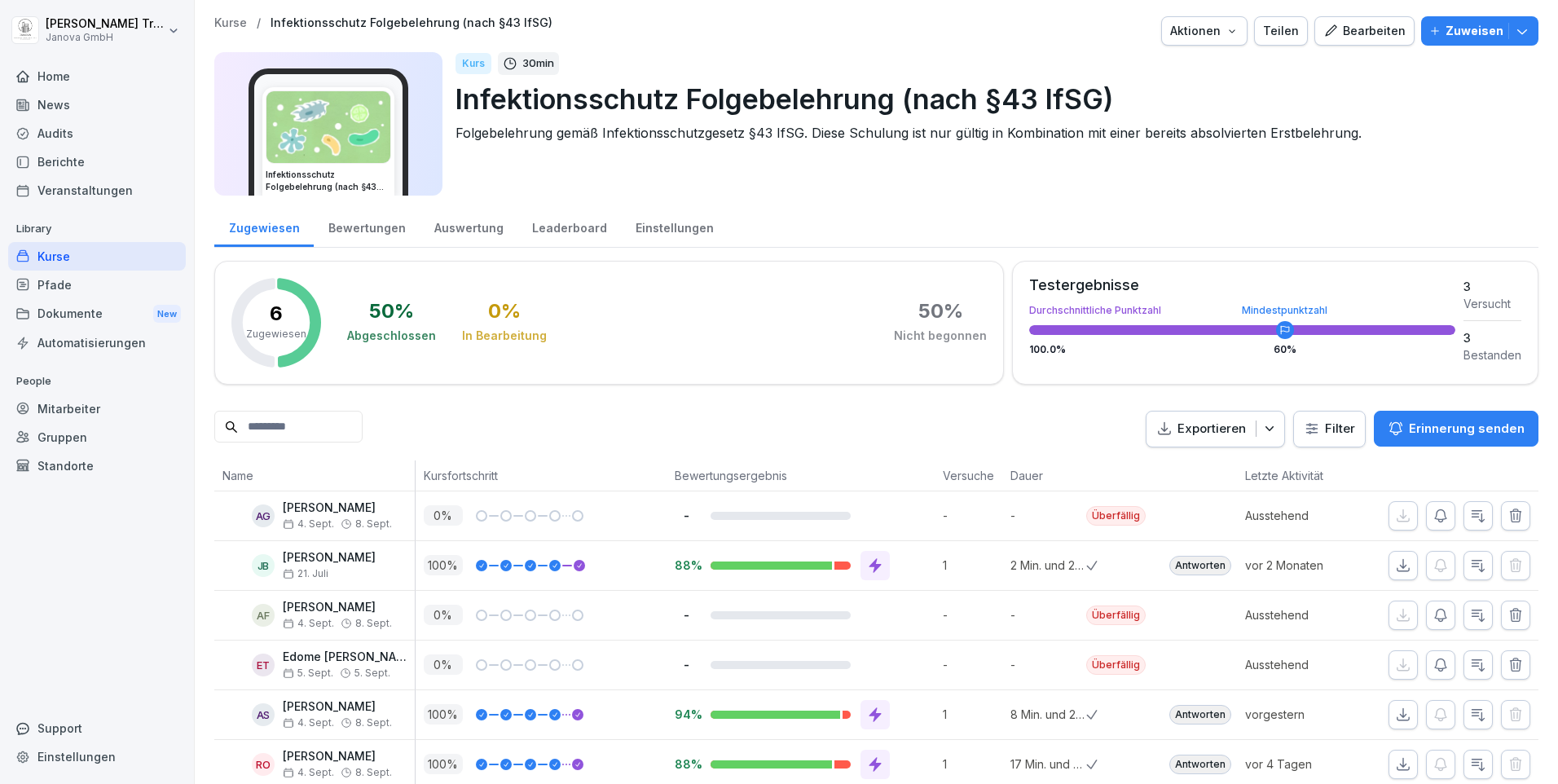
scroll to position [47, 0]
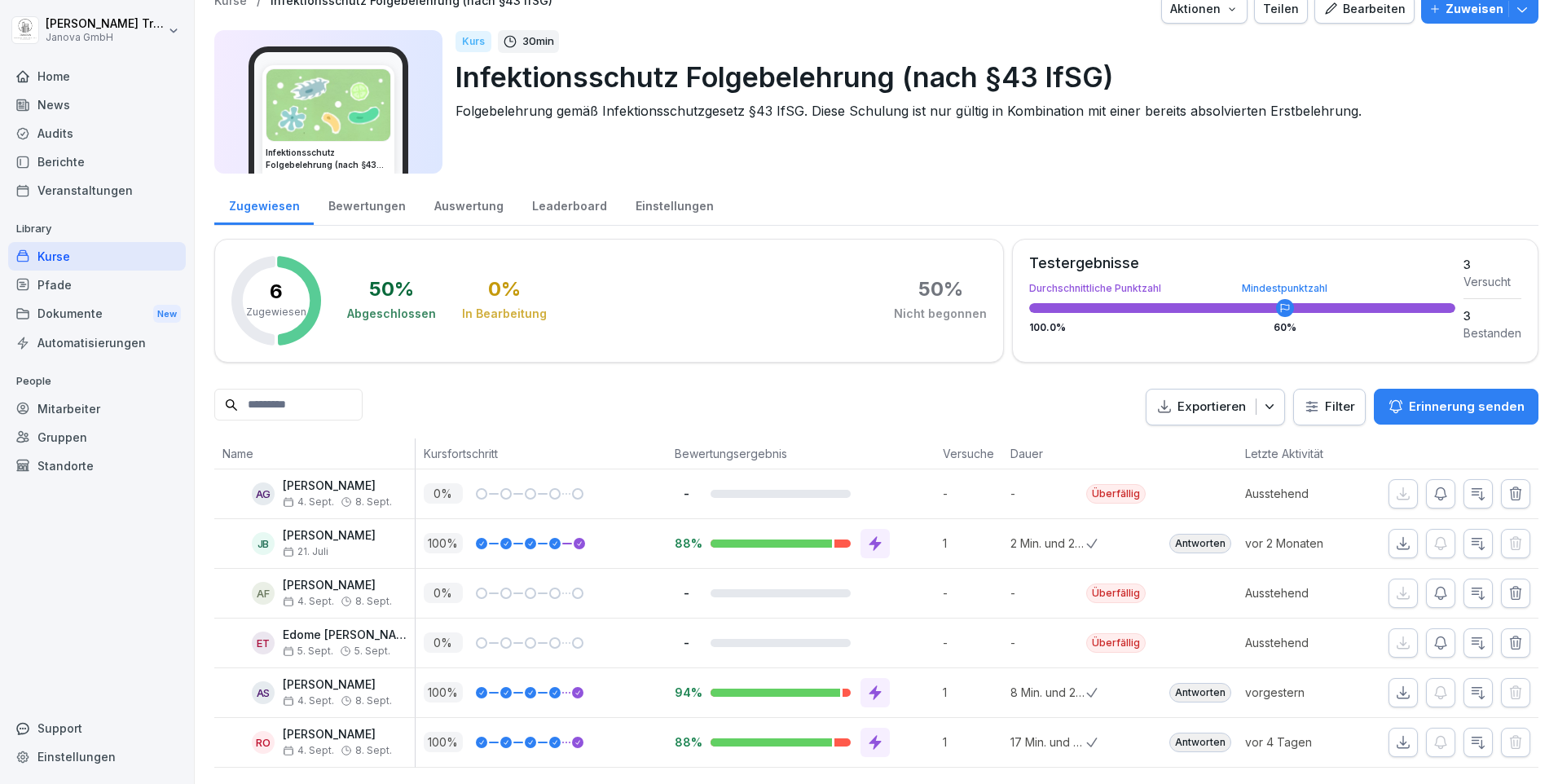
click at [64, 250] on div "Kurse" at bounding box center [97, 256] width 178 height 29
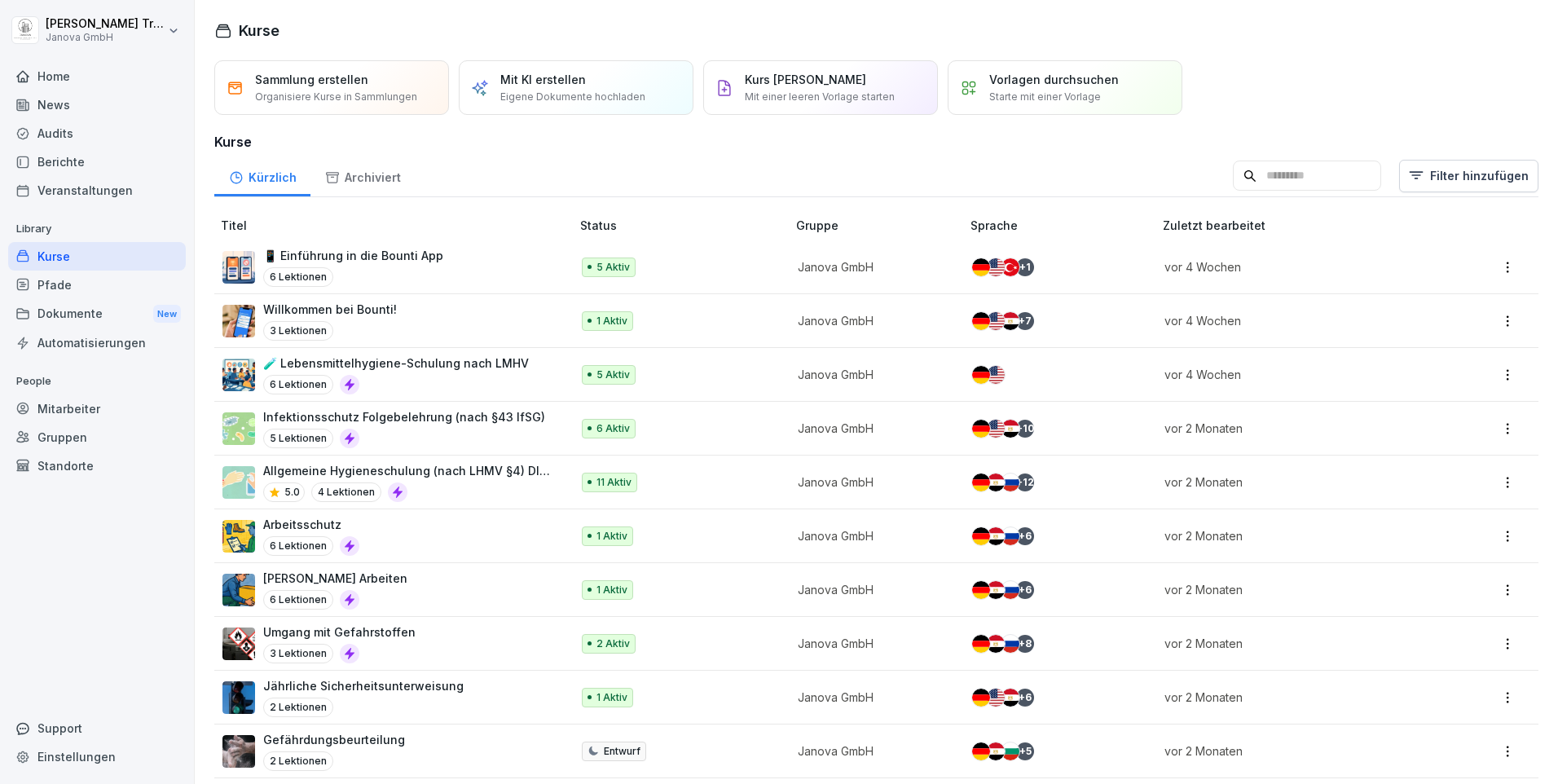
click at [452, 466] on p "Allgemeine Hygieneschulung (nach LHMV §4) DIN10514" at bounding box center [408, 470] width 291 height 17
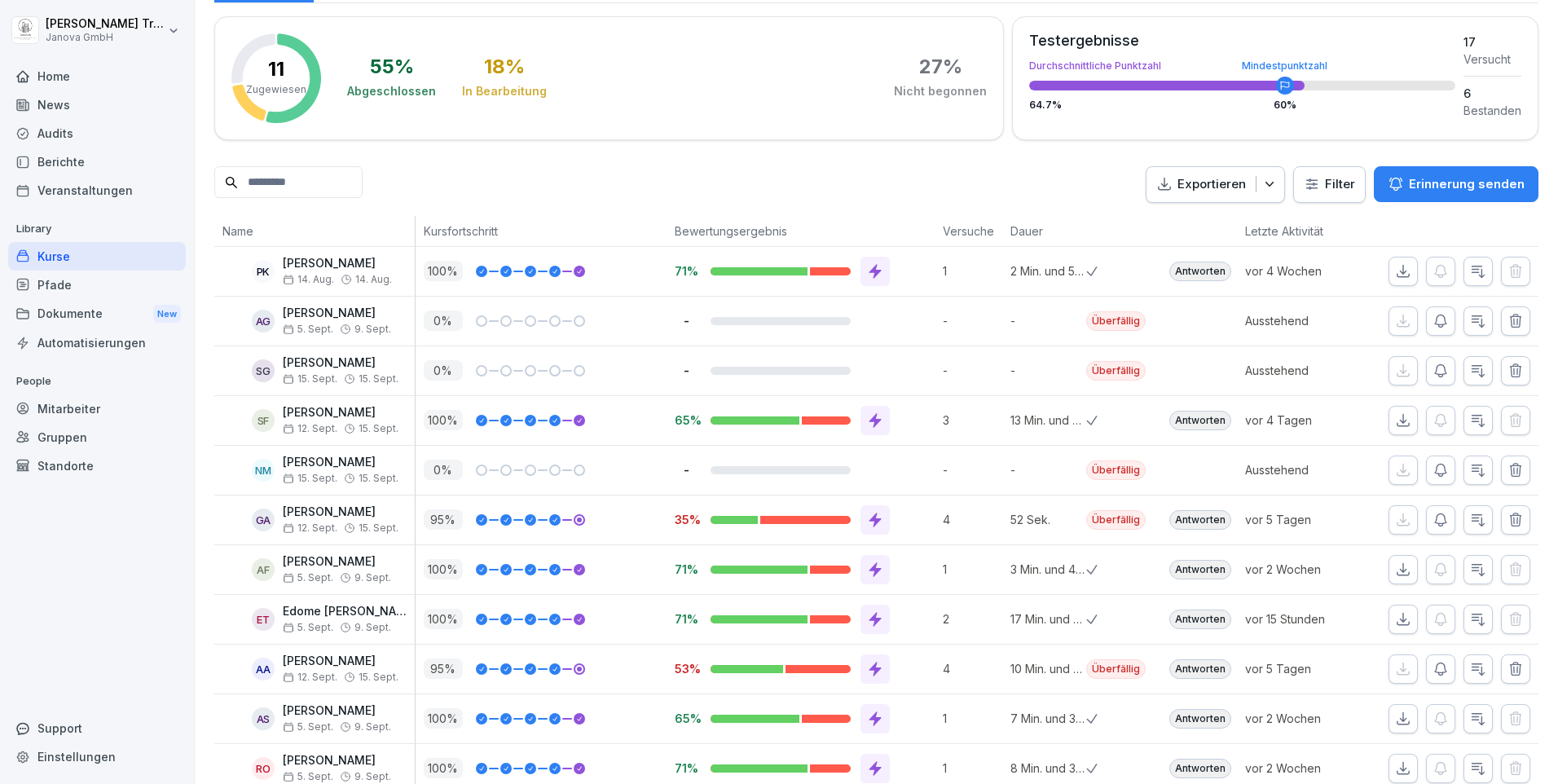
scroll to position [295, 0]
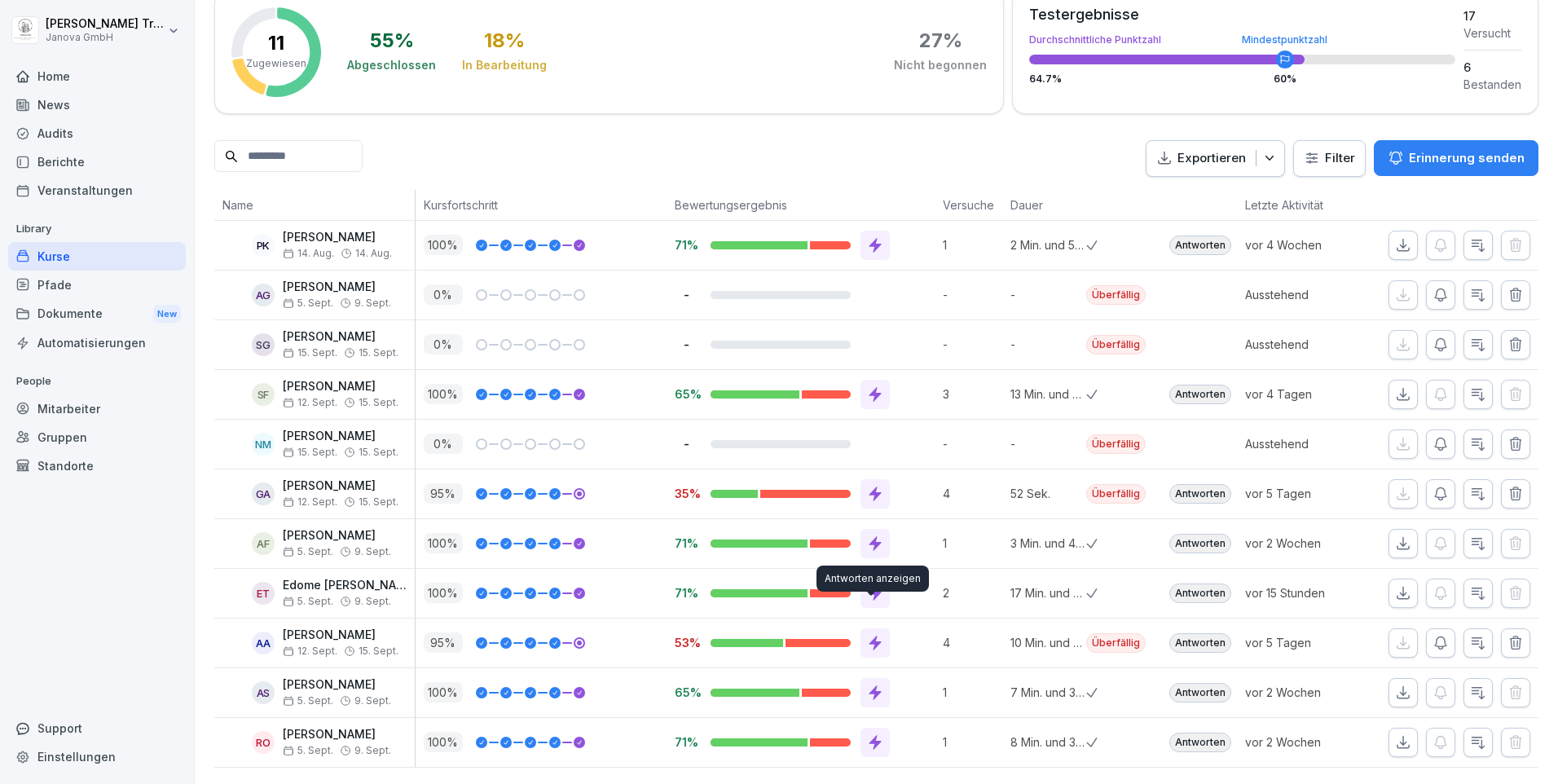
click at [877, 635] on icon at bounding box center [875, 642] width 16 height 16
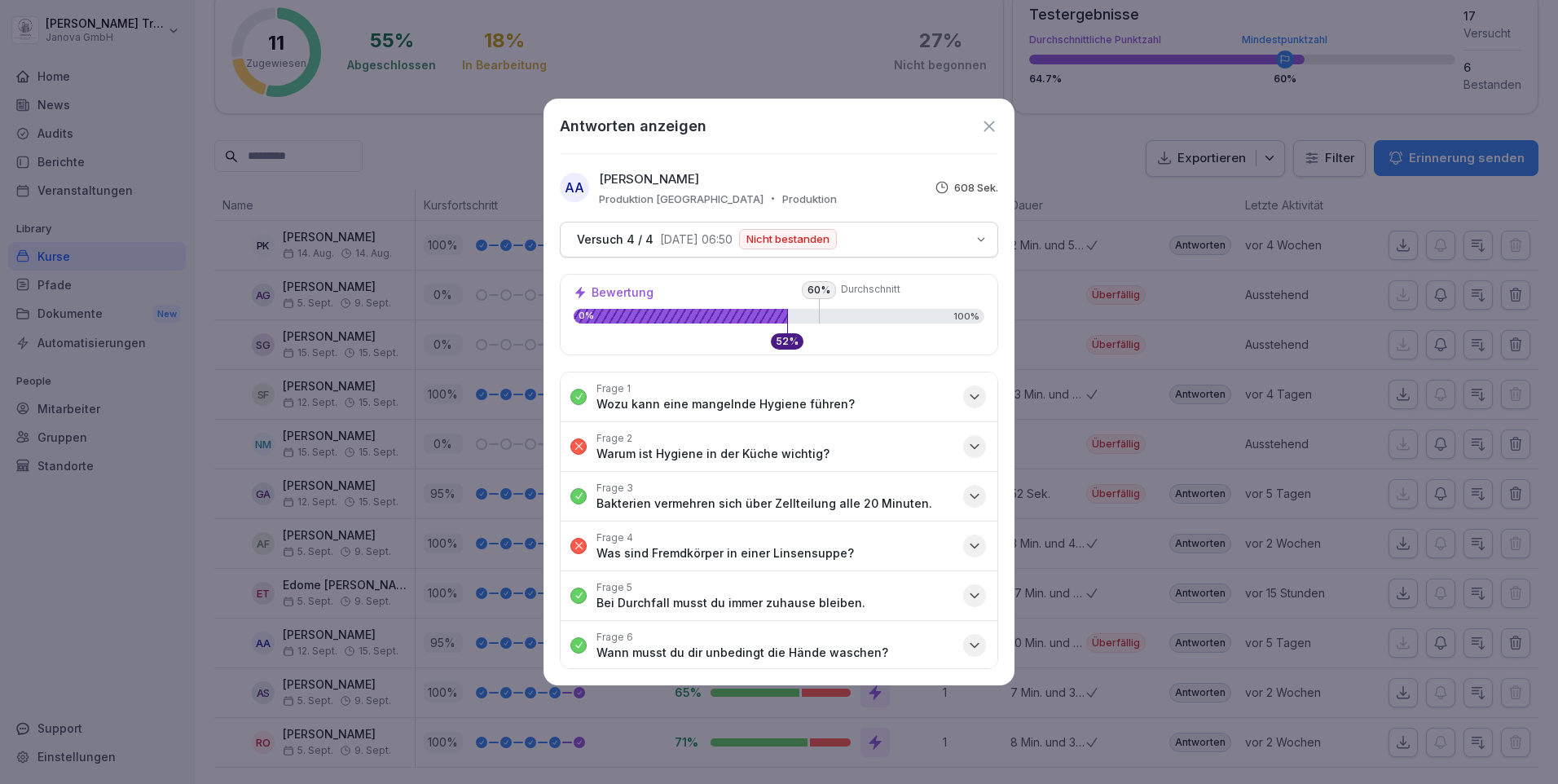
click at [966, 451] on icon "button" at bounding box center [974, 446] width 16 height 16
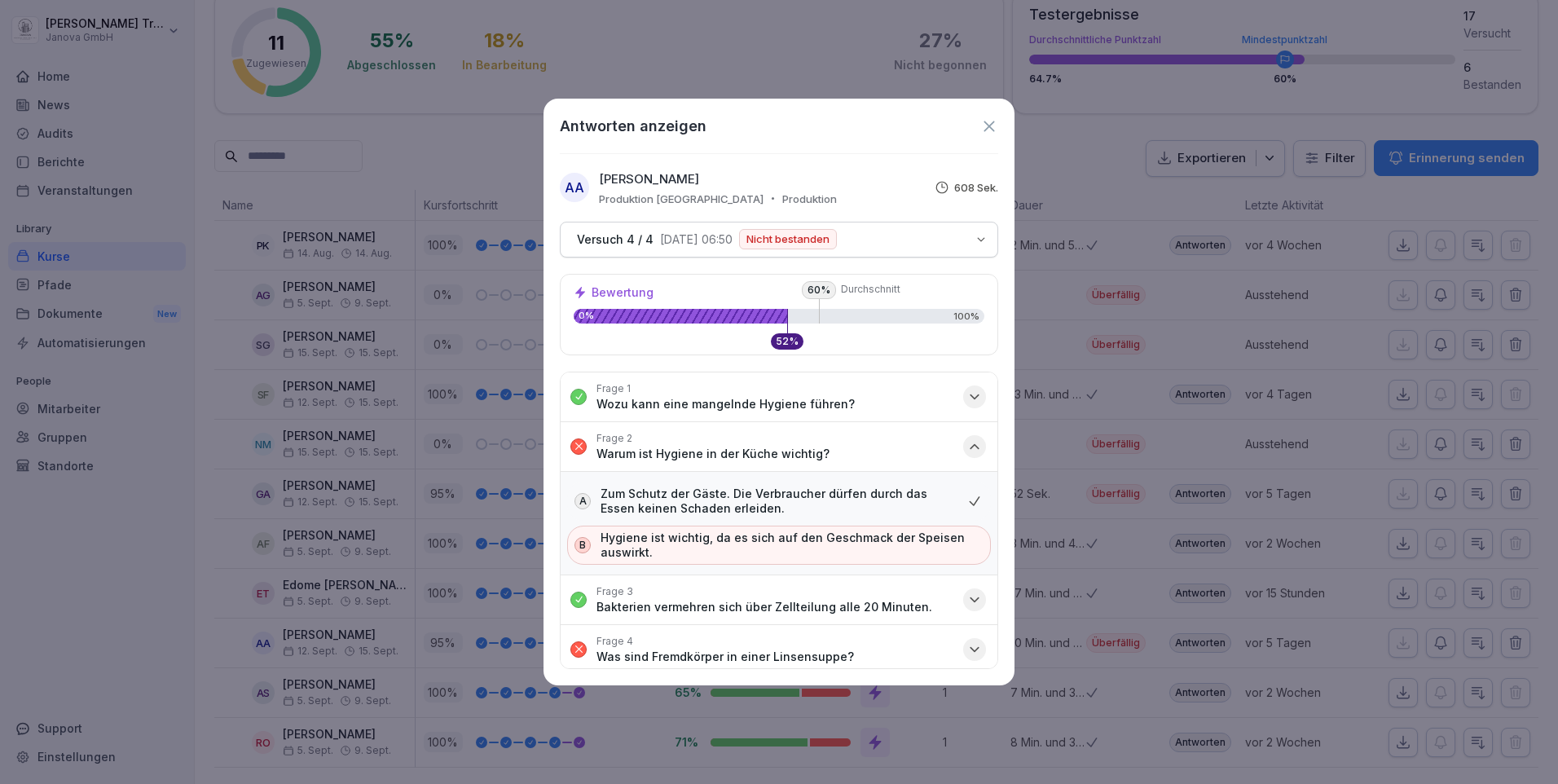
click at [966, 451] on icon "button" at bounding box center [974, 446] width 16 height 16
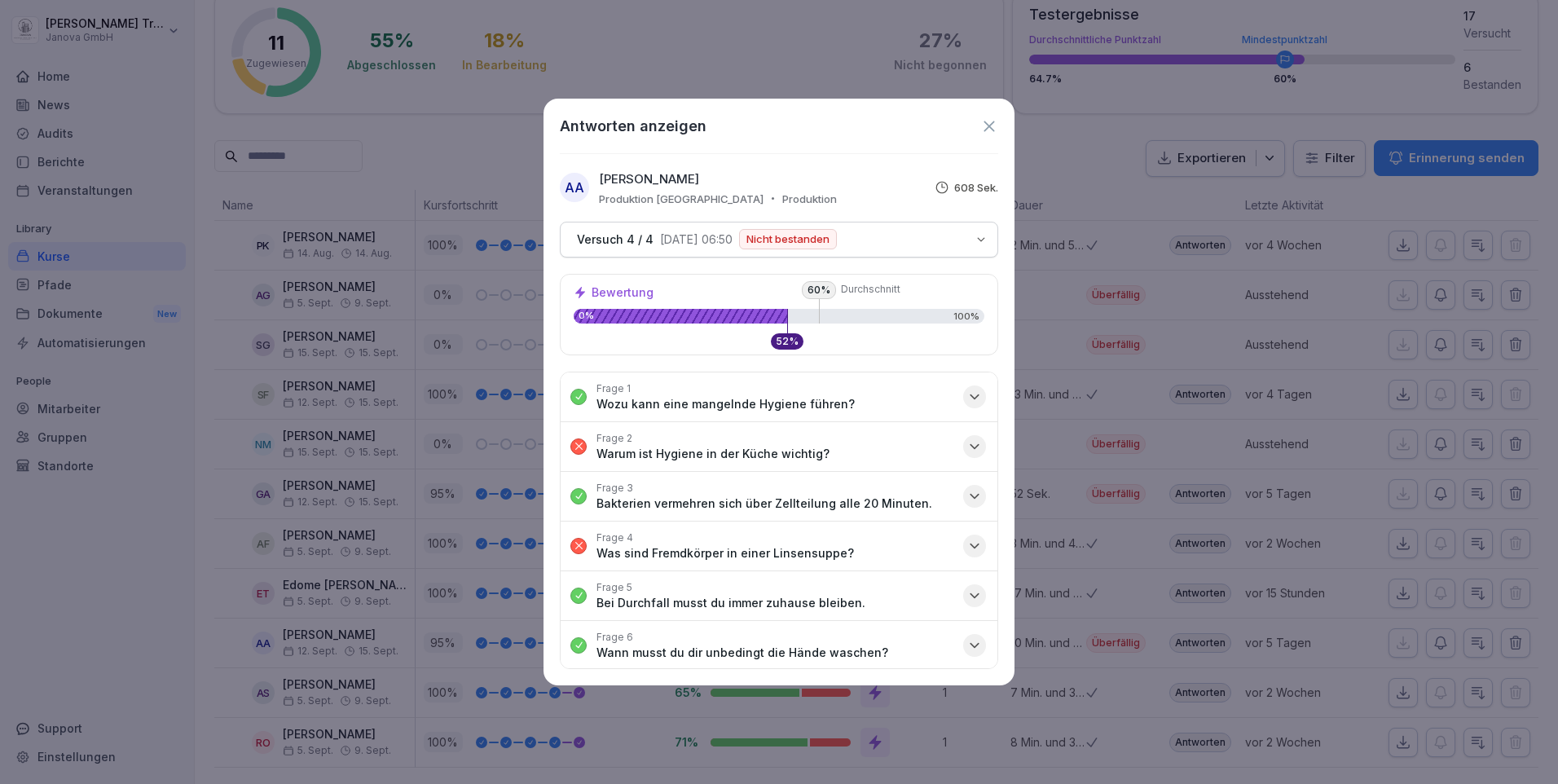
click at [991, 129] on icon at bounding box center [988, 125] width 18 height 18
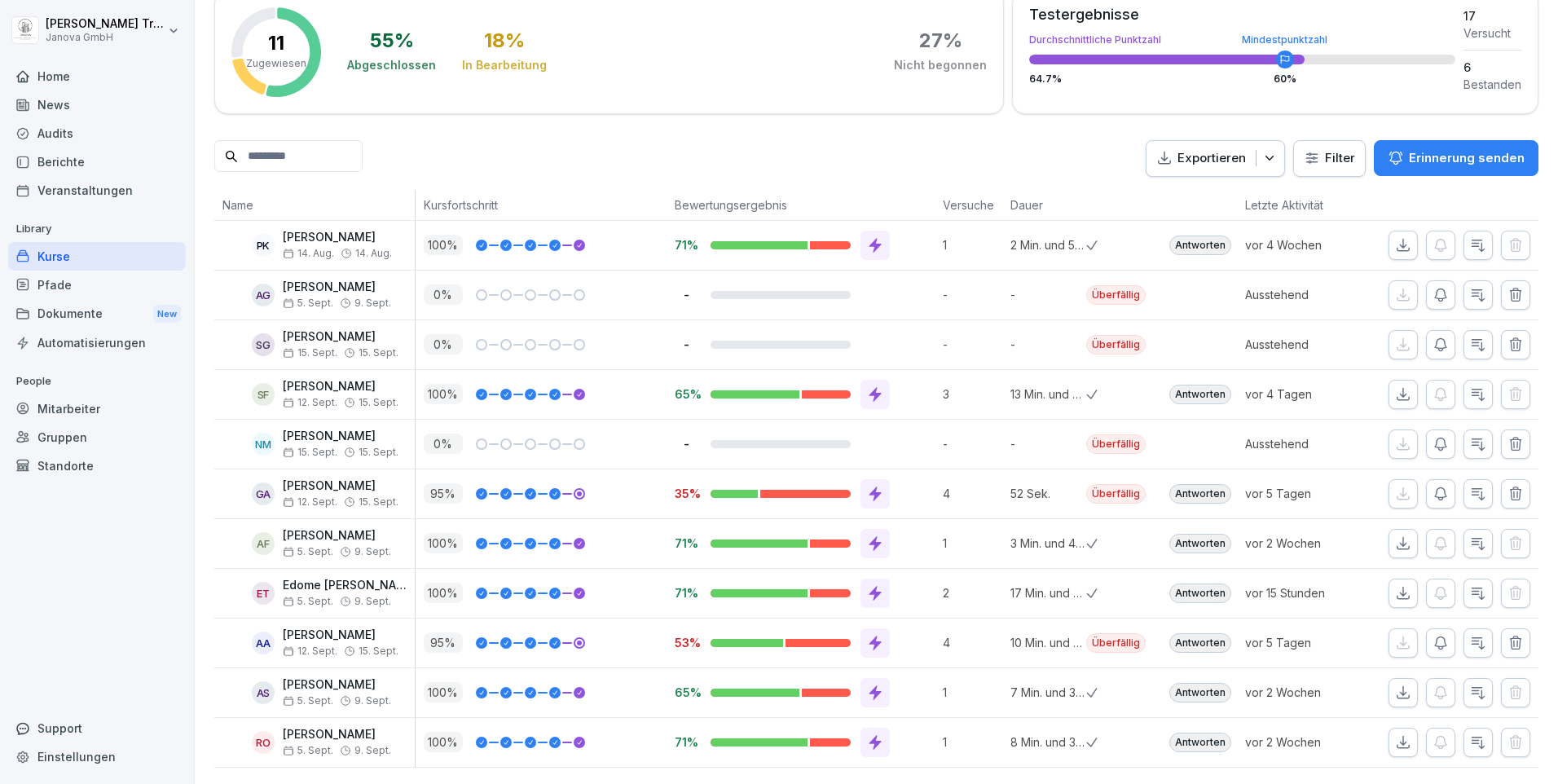
scroll to position [0, 0]
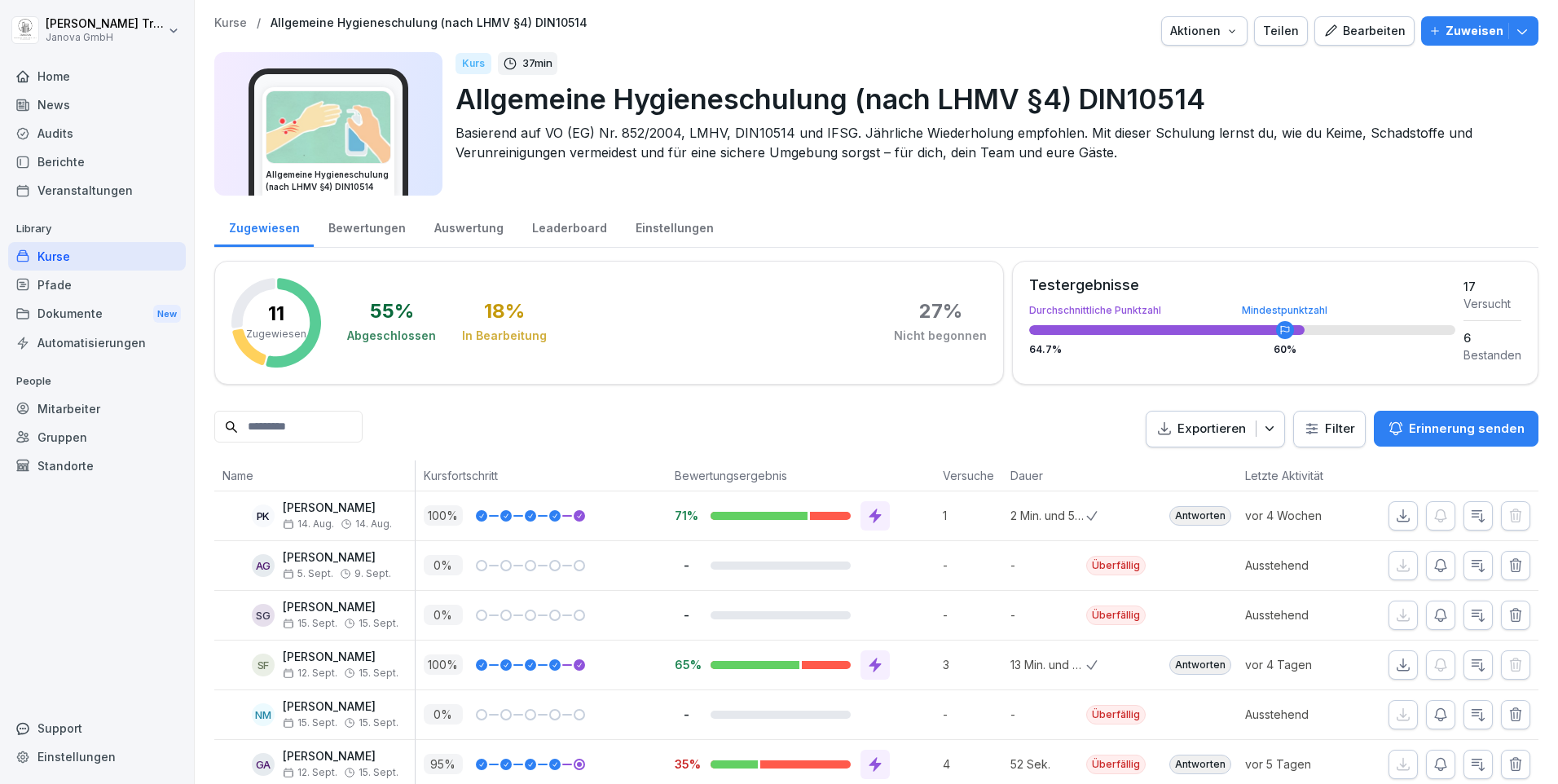
click at [47, 259] on div "Kurse" at bounding box center [97, 256] width 178 height 29
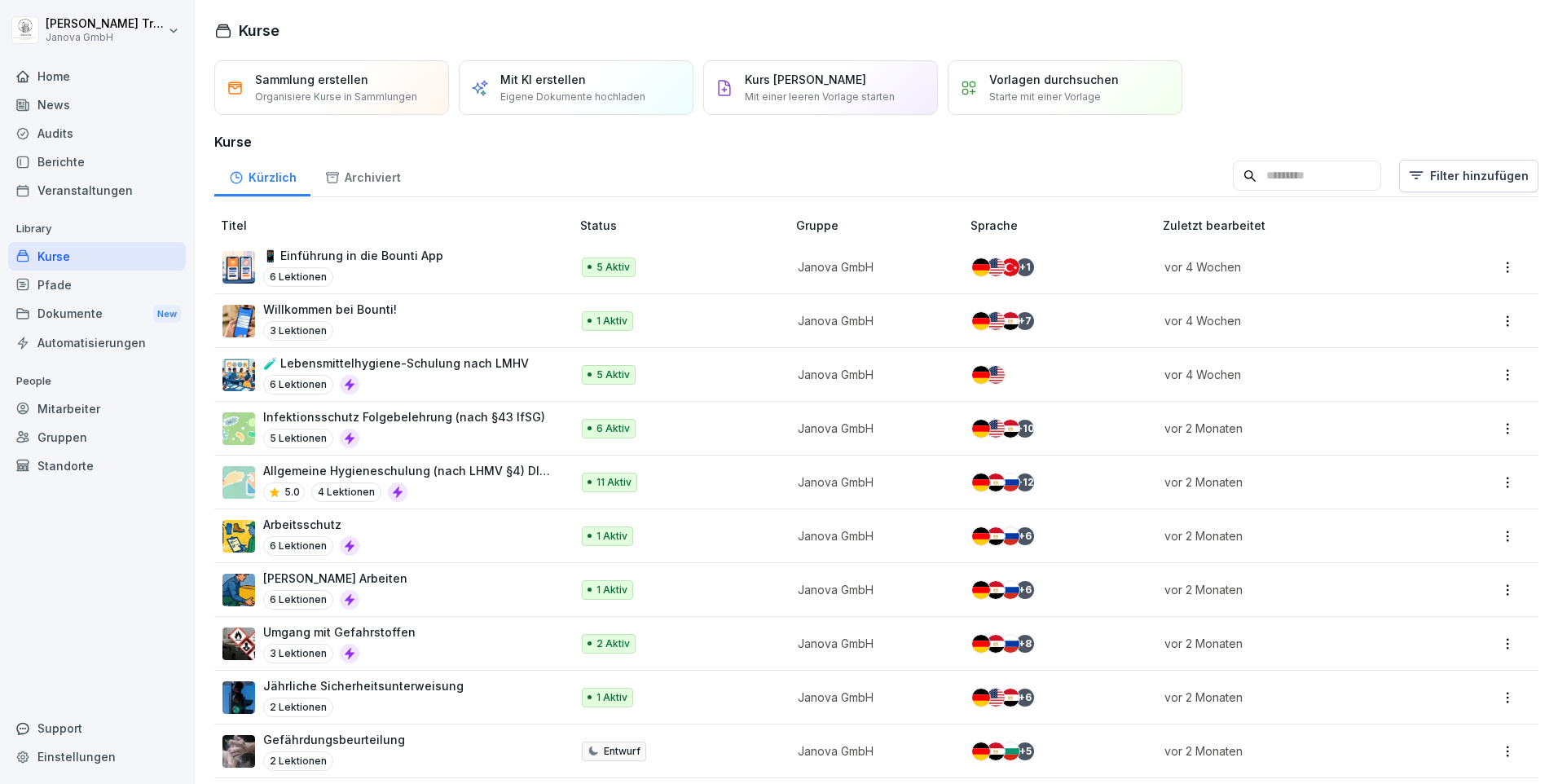
click at [479, 420] on p "Infektionsschutz Folgebelehrung (nach §43 IfSG)" at bounding box center [403, 417] width 282 height 17
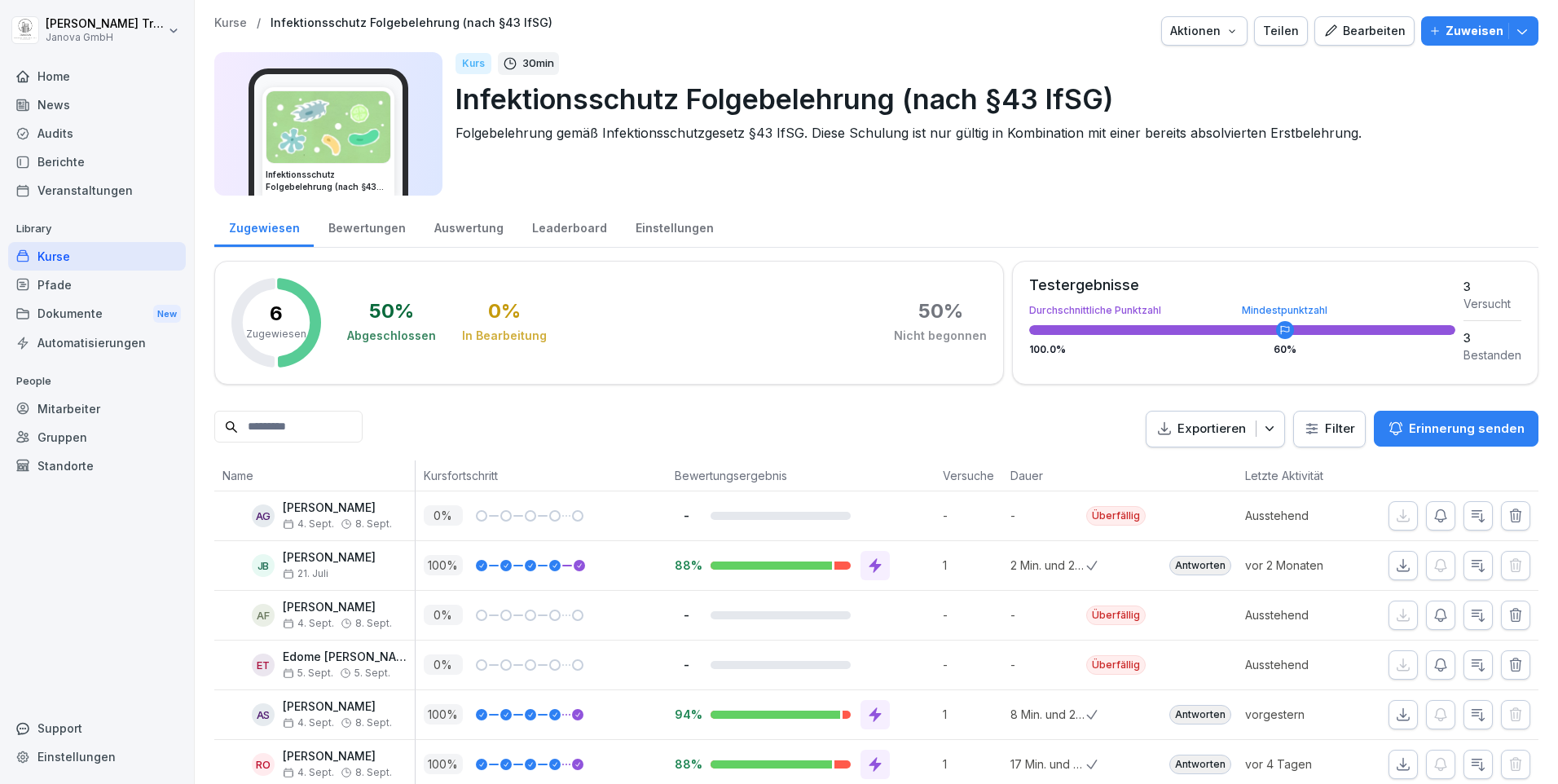
scroll to position [47, 0]
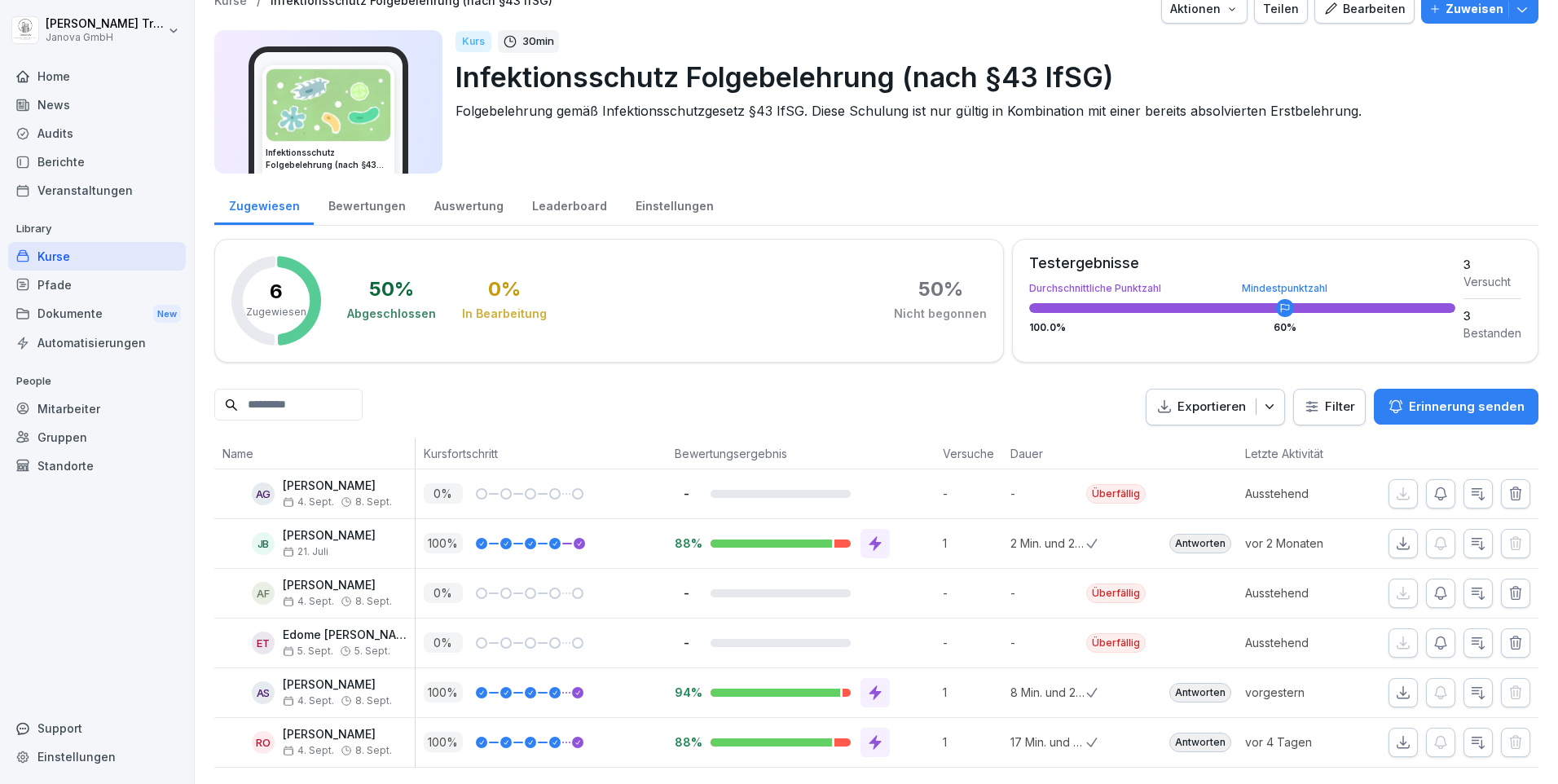
click at [49, 257] on div "Kurse" at bounding box center [97, 256] width 178 height 29
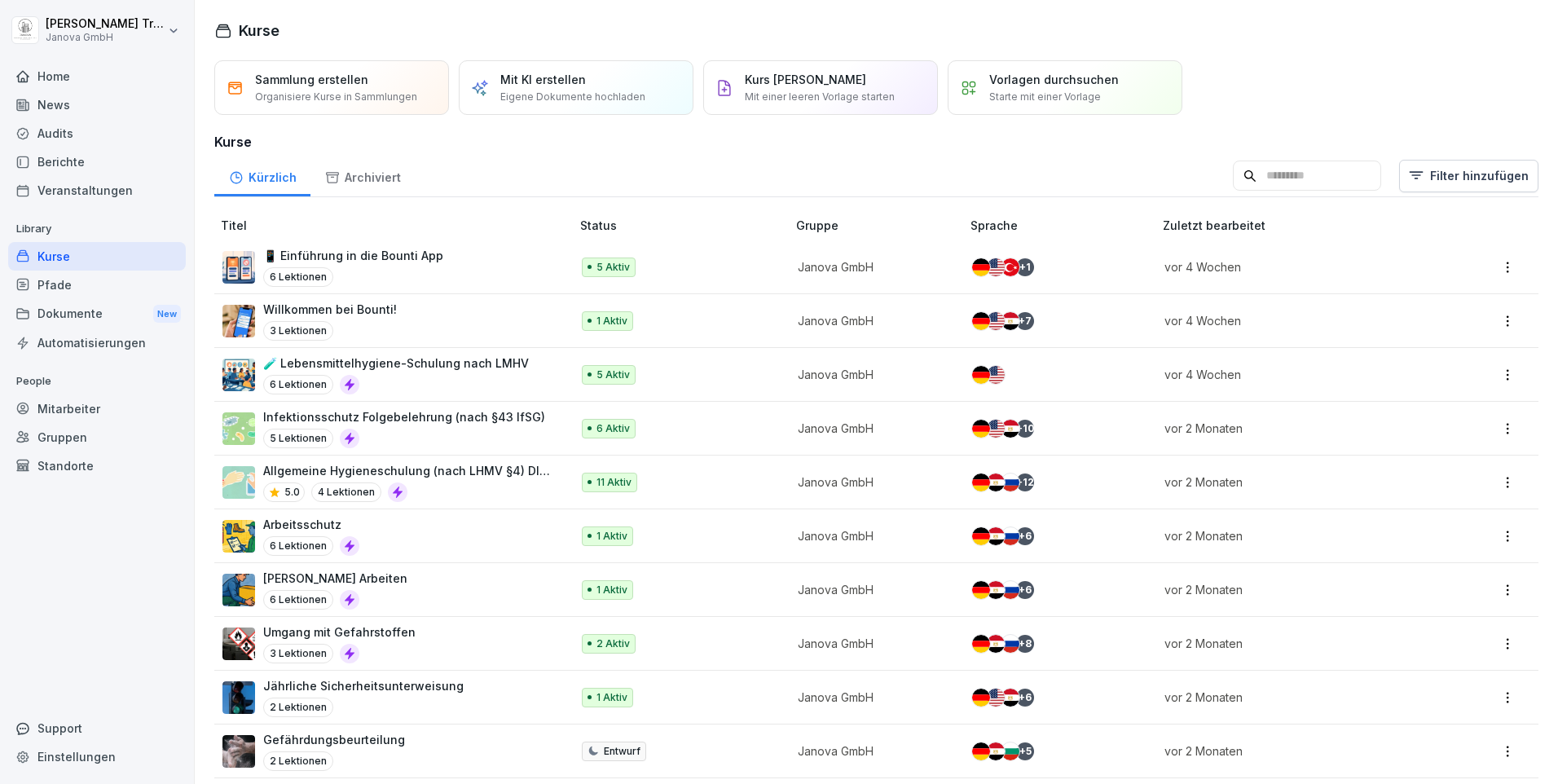
click at [369, 466] on p "Allgemeine Hygieneschulung (nach LHMV §4) DIN10514" at bounding box center [408, 470] width 291 height 17
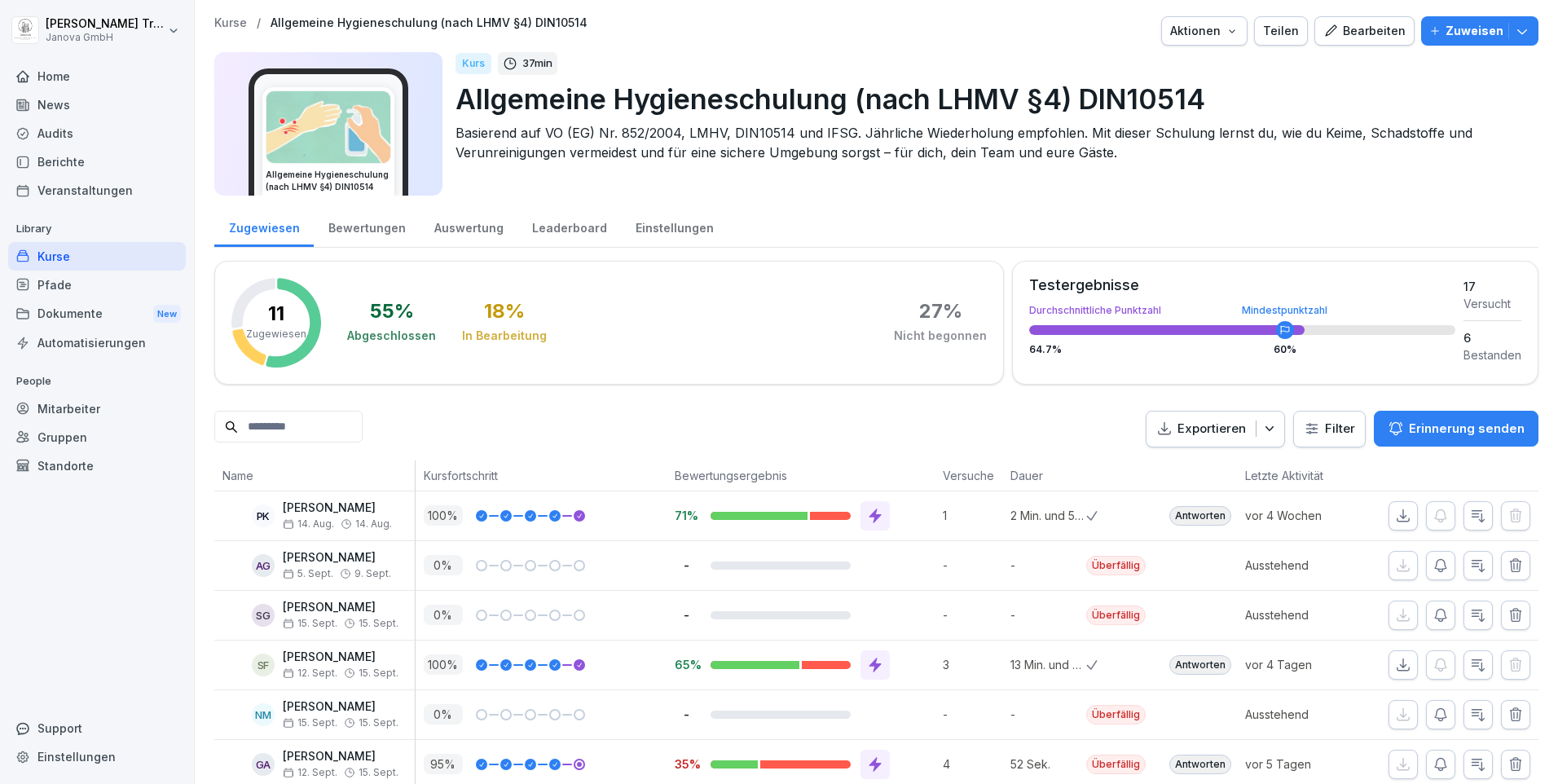
click at [56, 256] on div "Kurse" at bounding box center [97, 256] width 178 height 29
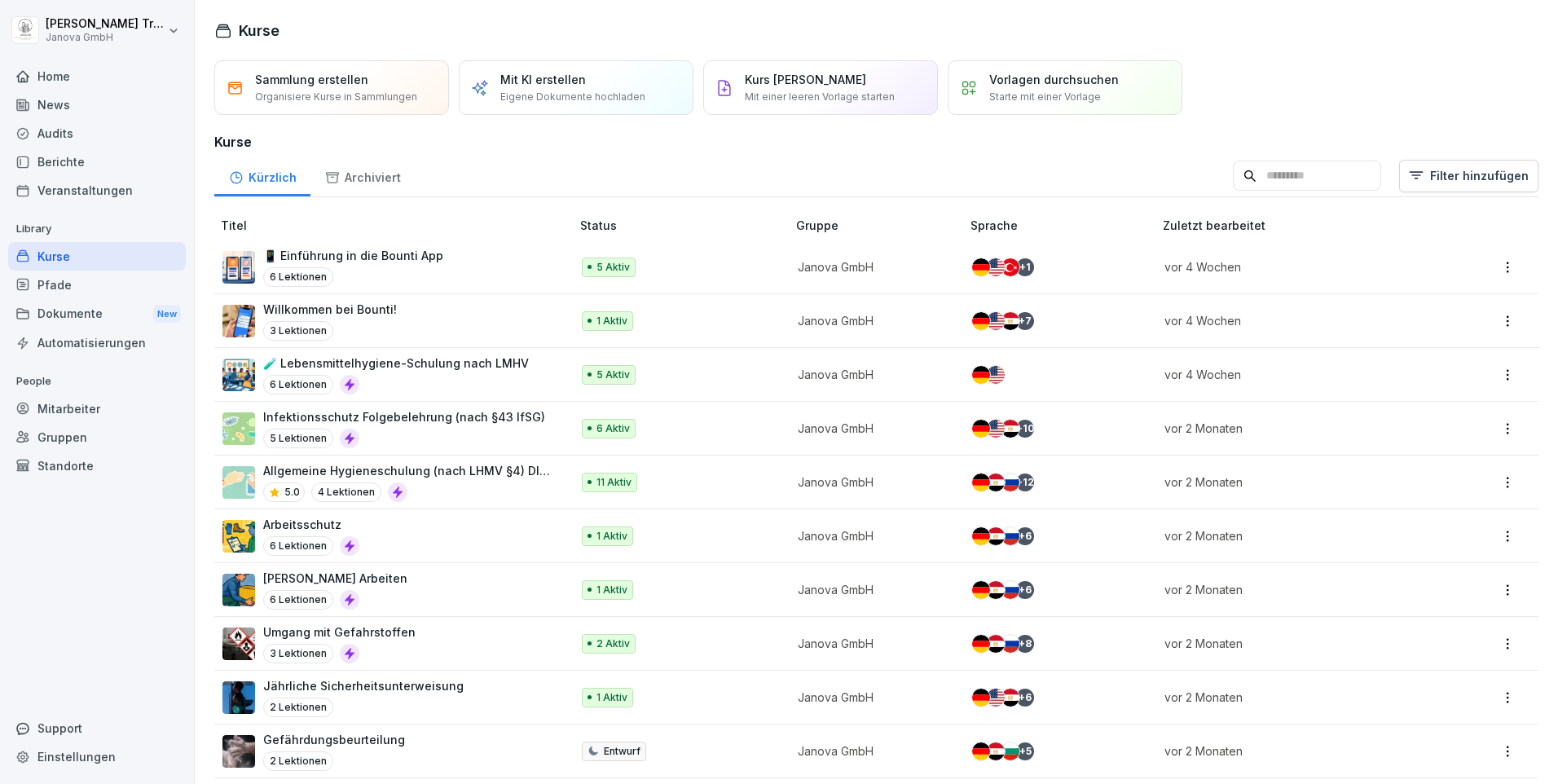
click at [364, 362] on p "🧪 Lebensmittelhygiene-Schulung nach LMHV" at bounding box center [395, 363] width 265 height 17
